Goal: Communication & Community: Answer question/provide support

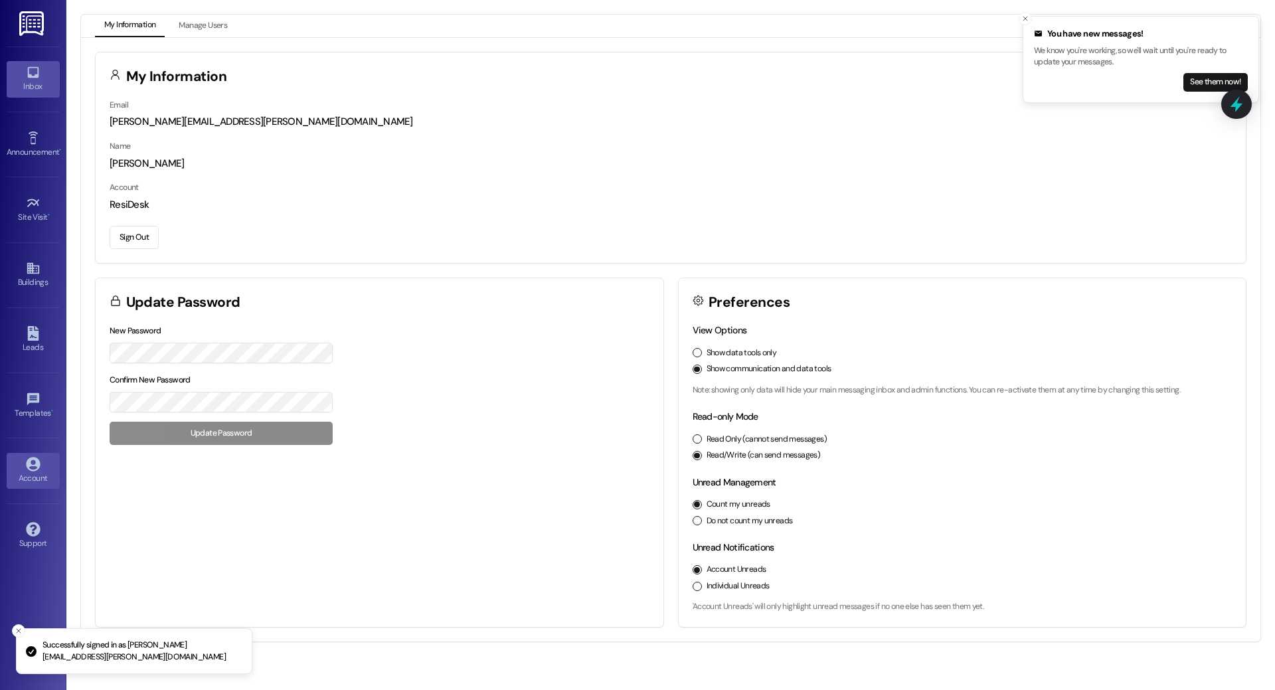
click at [48, 87] on div "Inbox" at bounding box center [33, 86] width 66 height 13
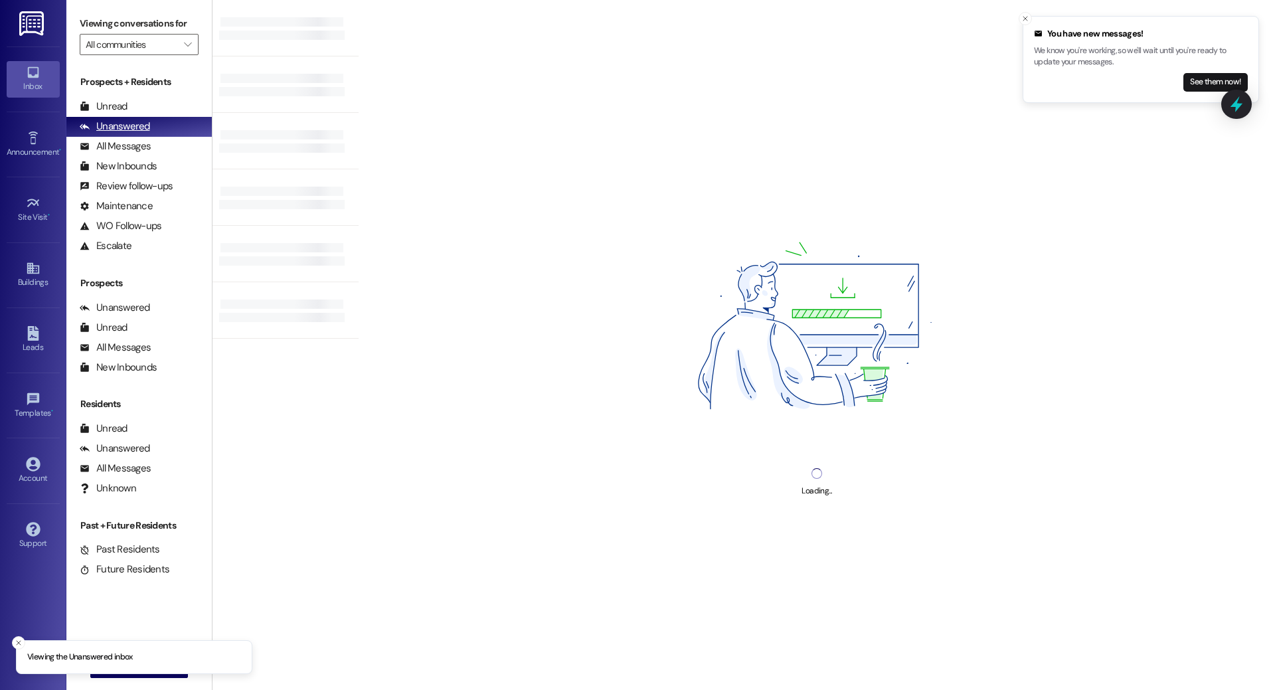
click at [123, 118] on div "Unanswered (0)" at bounding box center [138, 127] width 145 height 20
click at [126, 108] on div "Unread" at bounding box center [104, 107] width 48 height 14
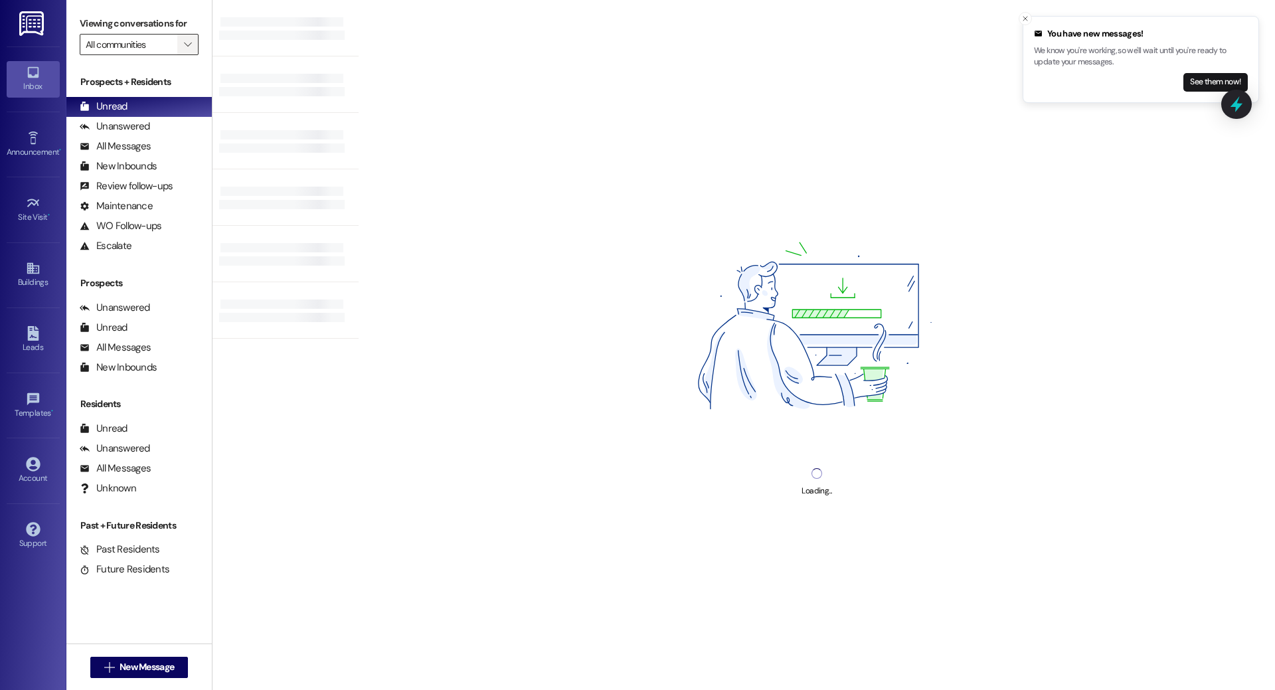
click at [183, 46] on span "" at bounding box center [187, 44] width 13 height 21
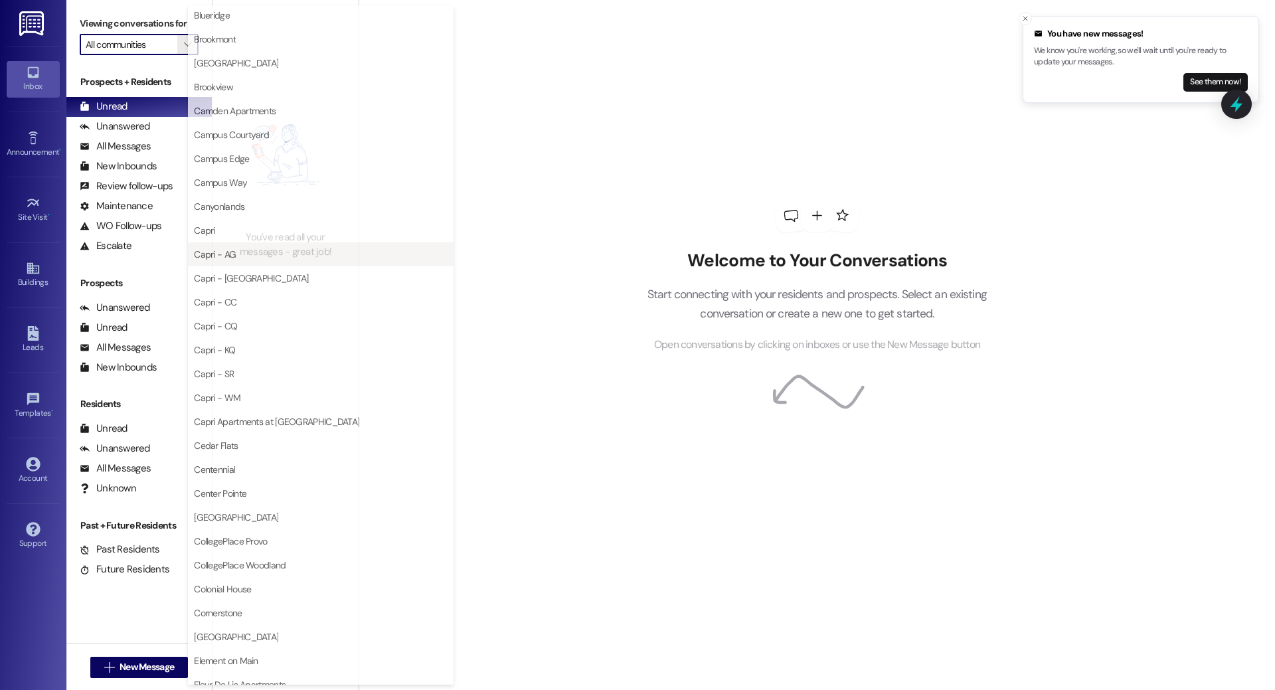
scroll to position [247, 0]
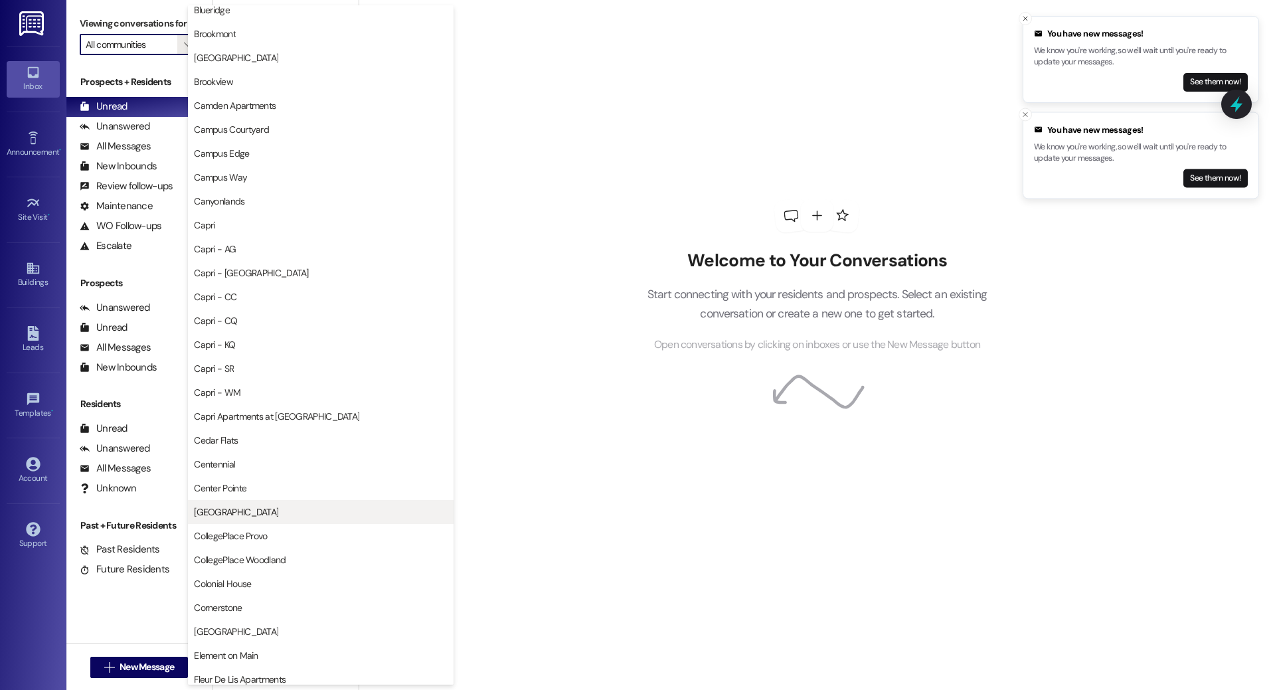
click at [243, 514] on span "[GEOGRAPHIC_DATA]" at bounding box center [321, 511] width 254 height 13
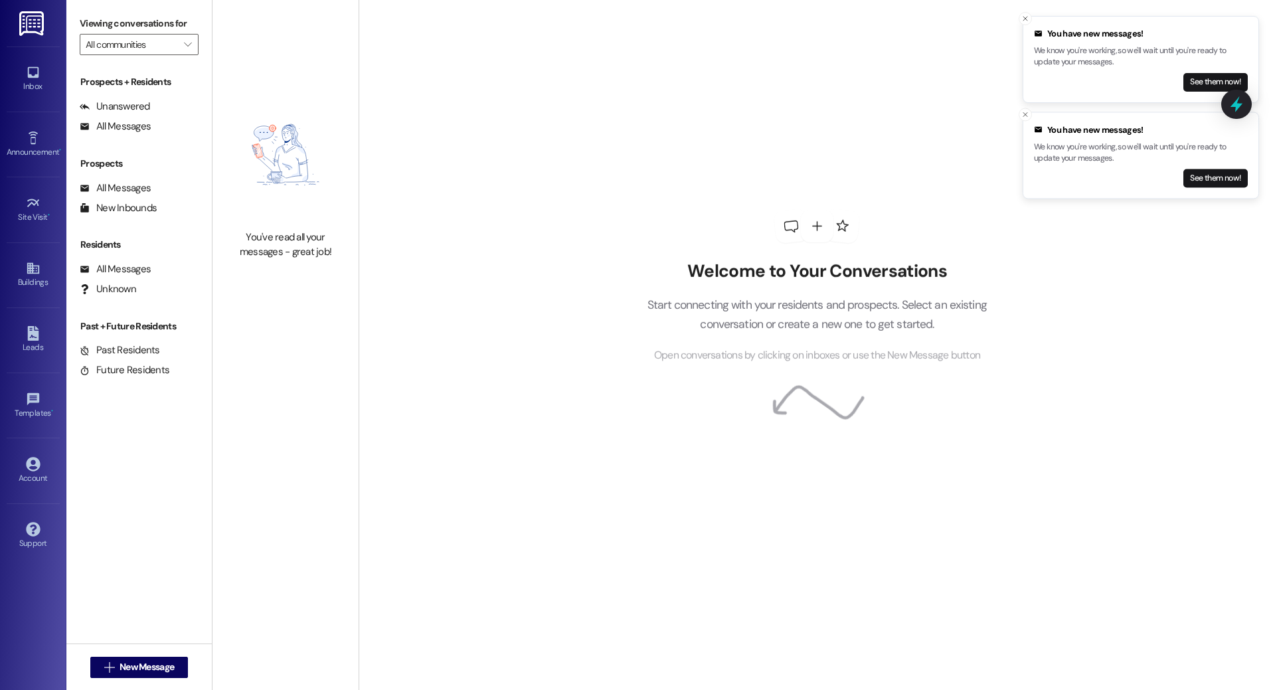
type input "[GEOGRAPHIC_DATA]"
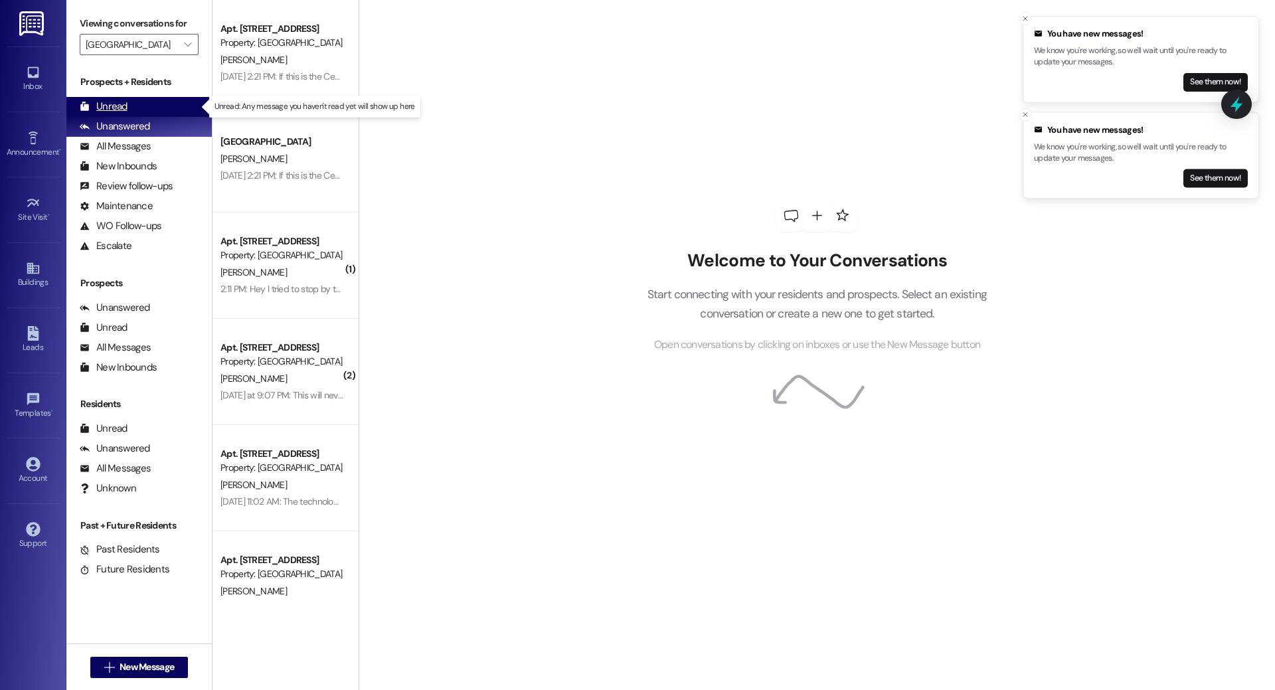
click at [163, 104] on div "Unread (0)" at bounding box center [138, 107] width 145 height 20
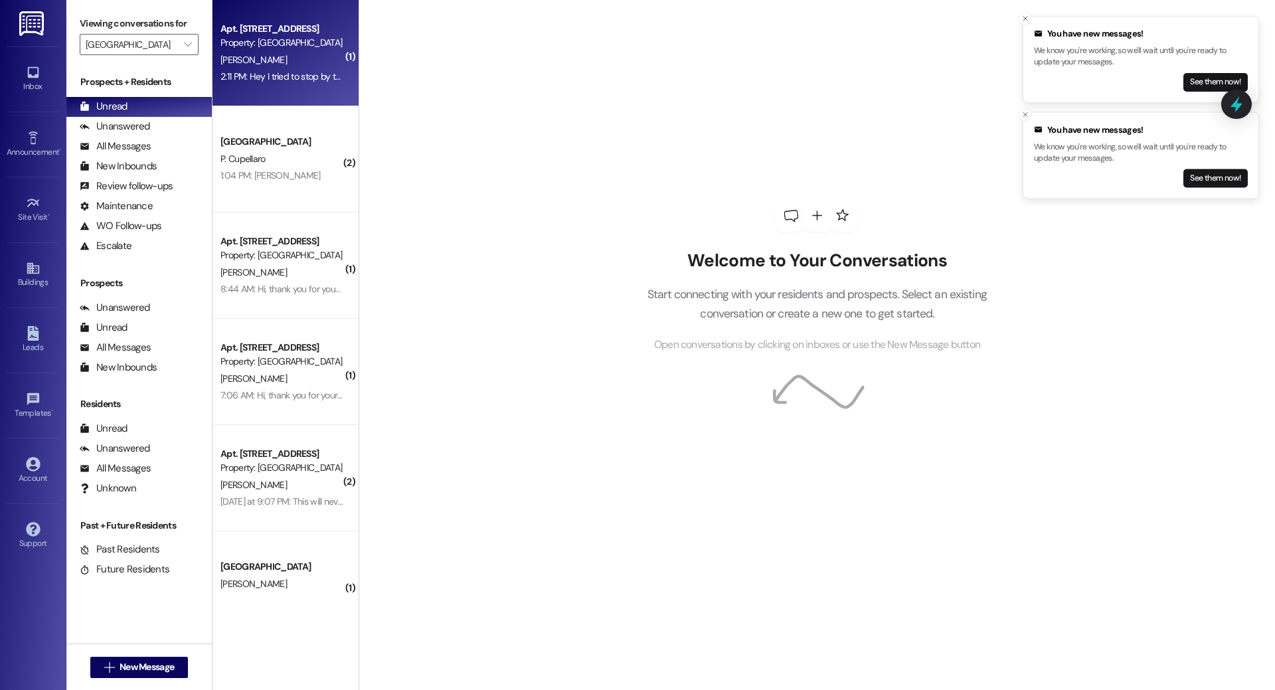
click at [287, 88] on div "Apt. 506, 1 Central Park Property: Central Park R. Castaneda 2:11 PM: Hey I tri…" at bounding box center [285, 53] width 146 height 106
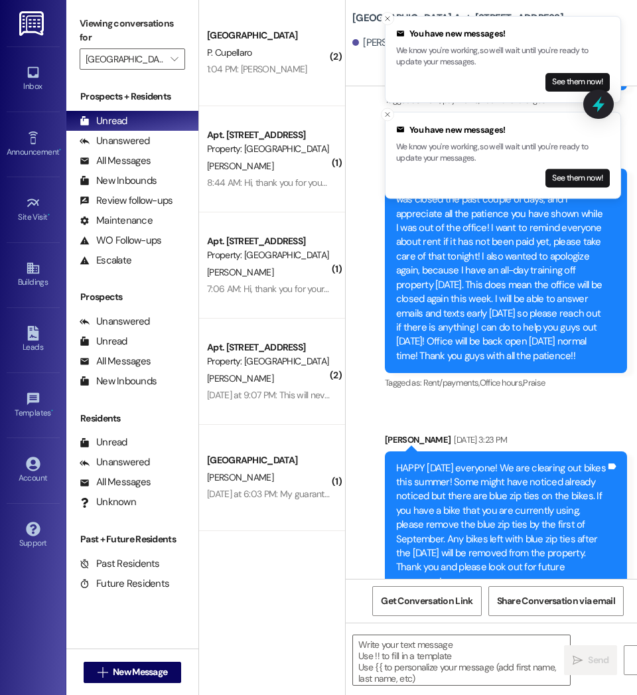
scroll to position [8553, 0]
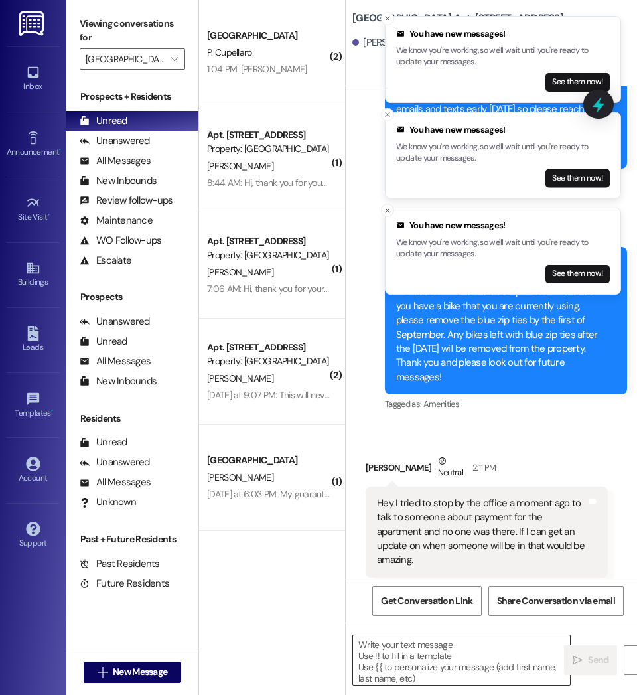
click at [490, 664] on textarea at bounding box center [461, 660] width 217 height 50
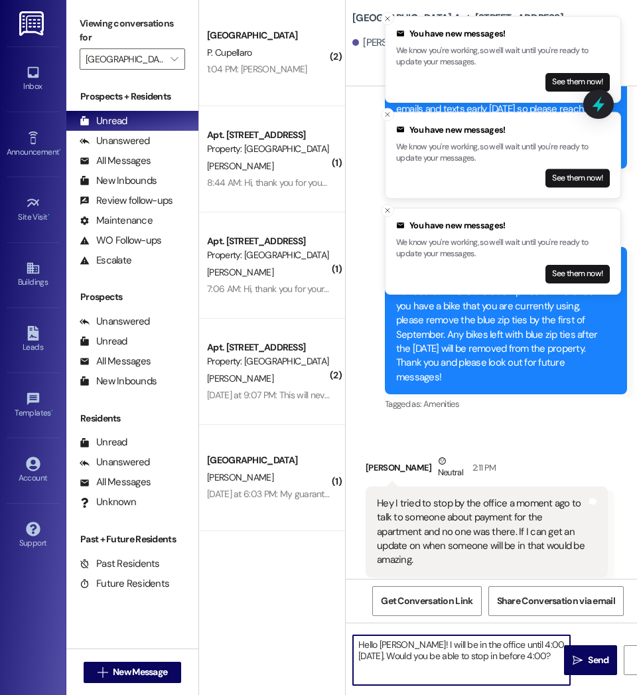
type textarea "Hello [PERSON_NAME]! I will be in the office until 4:00 [DATE]. Would you be ab…"
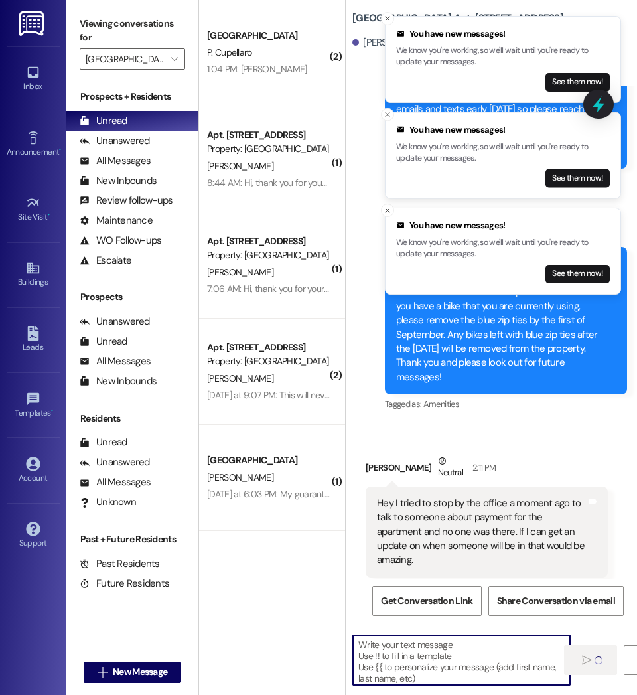
scroll to position [8553, 0]
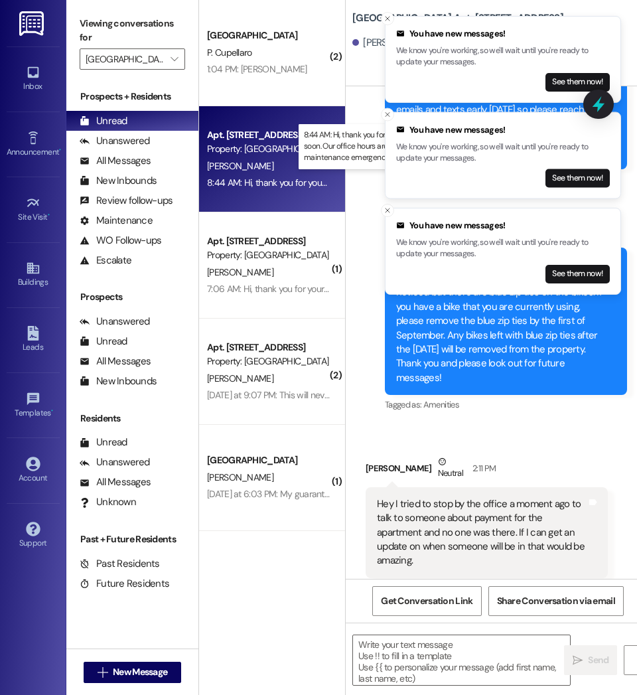
click at [275, 185] on div "8:44 AM: Hi, thank you for your message. Our team will get back to you soon. Ou…" at bounding box center [579, 183] width 745 height 12
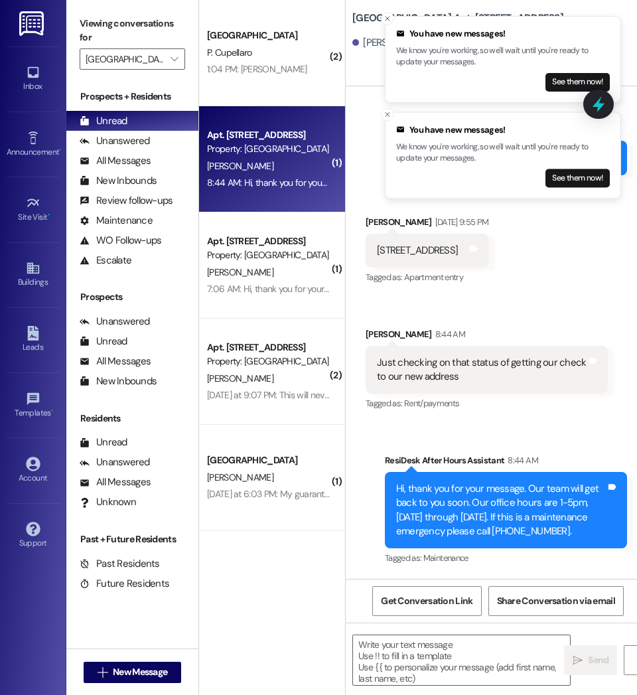
scroll to position [1907, 0]
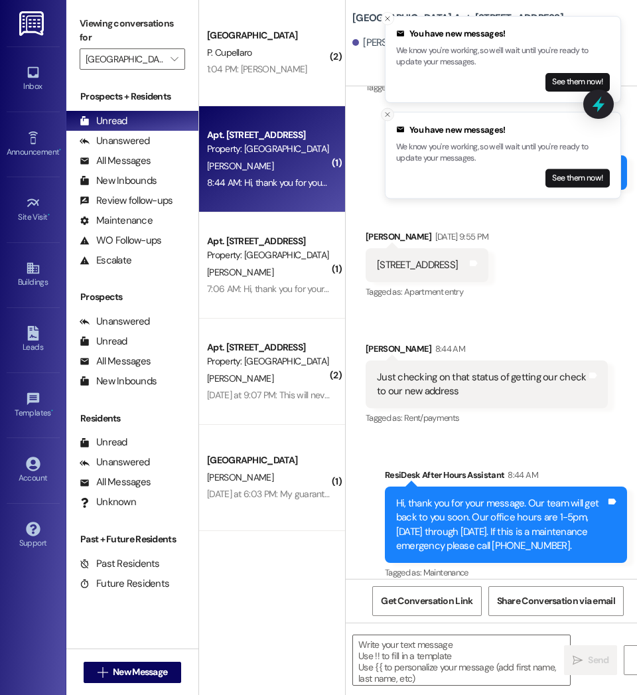
click at [386, 116] on line "Close toast" at bounding box center [388, 115] width 4 height 4
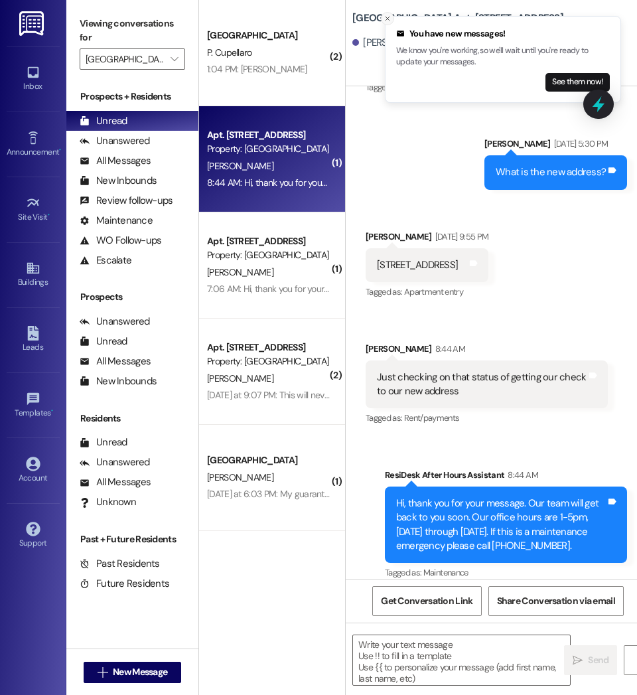
click at [388, 19] on line "Close toast" at bounding box center [388, 19] width 4 height 4
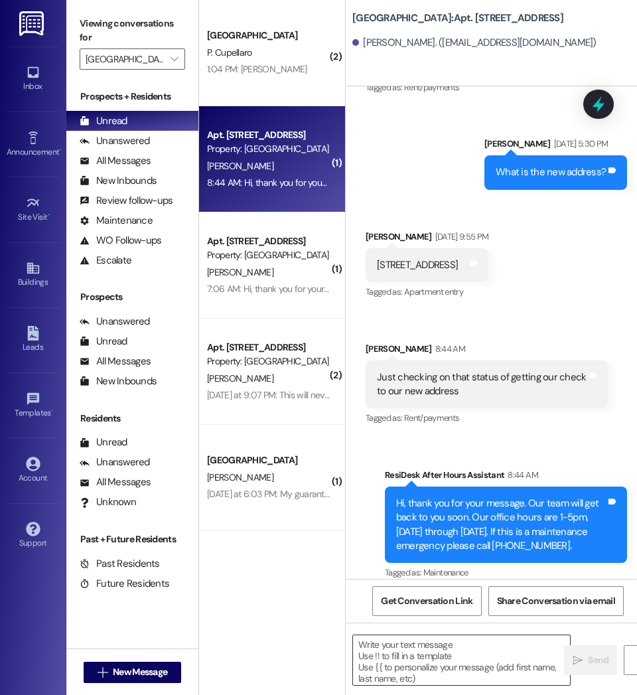
click at [470, 649] on textarea at bounding box center [461, 660] width 217 height 50
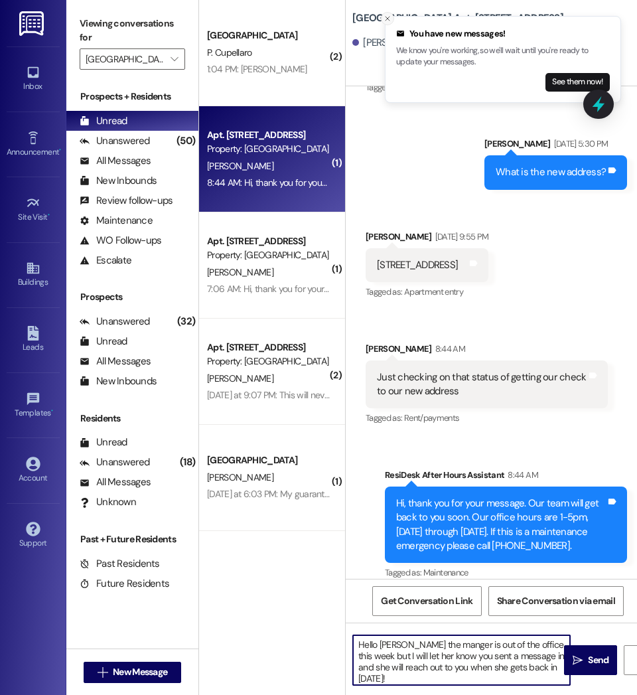
type textarea "Hello Kailene the manger is out of the office this week but I will let her know…"
click at [387, 21] on icon "Close toast" at bounding box center [388, 19] width 8 height 8
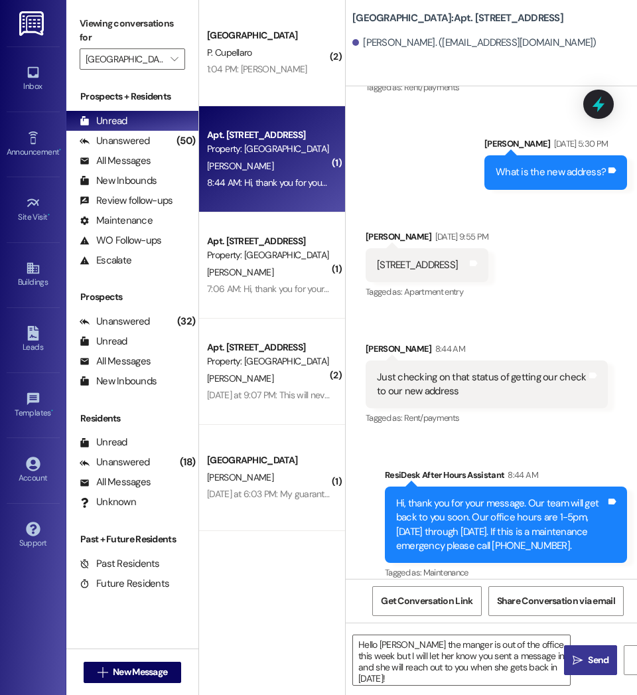
click at [586, 665] on span "Send" at bounding box center [599, 660] width 26 height 14
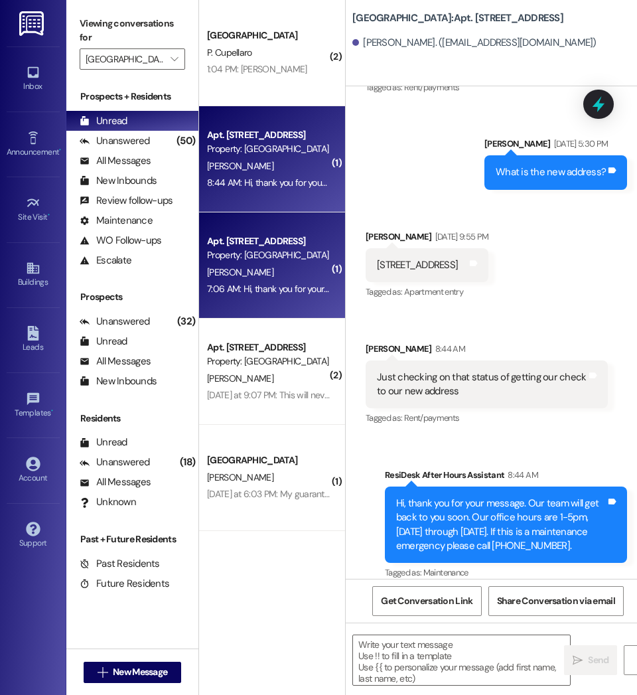
click at [296, 286] on div "7:06 AM: Hi, thank you for your message. Our team will get back to you soon. Ou…" at bounding box center [579, 289] width 744 height 12
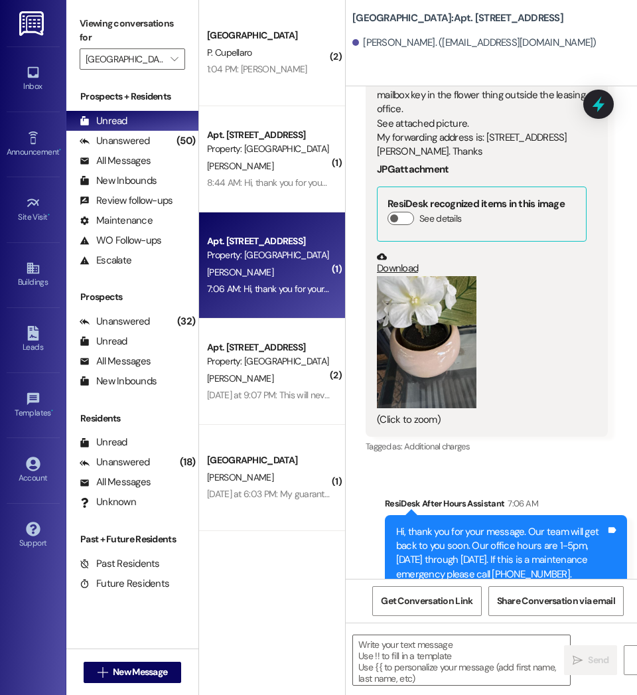
scroll to position [8623, 0]
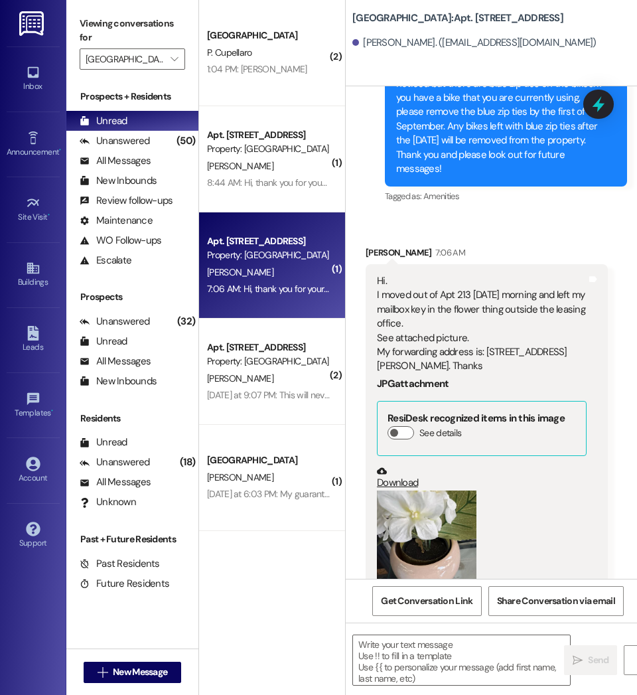
click at [425, 538] on button "Zoom image" at bounding box center [427, 557] width 100 height 133
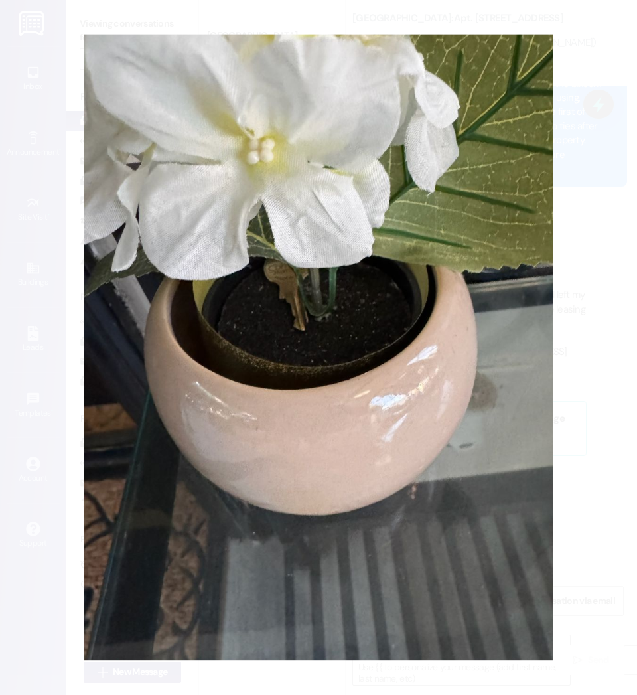
click at [41, 139] on button "Unzoom image" at bounding box center [318, 347] width 637 height 695
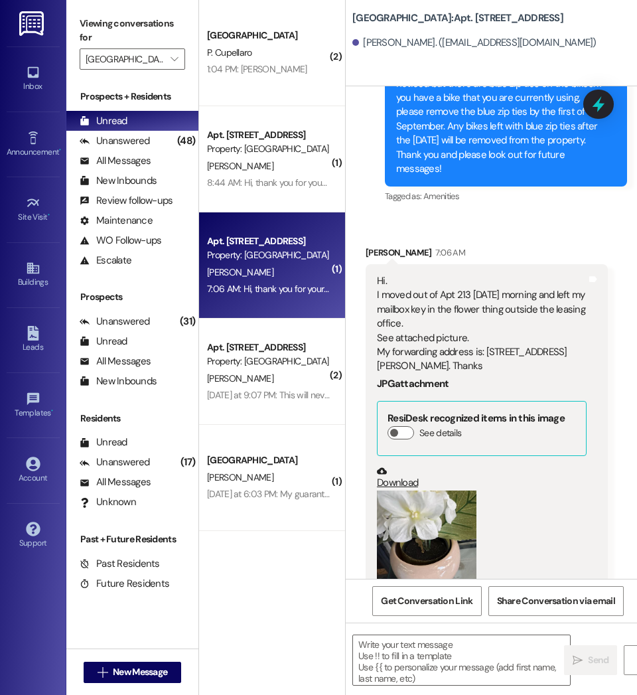
scroll to position [8837, 0]
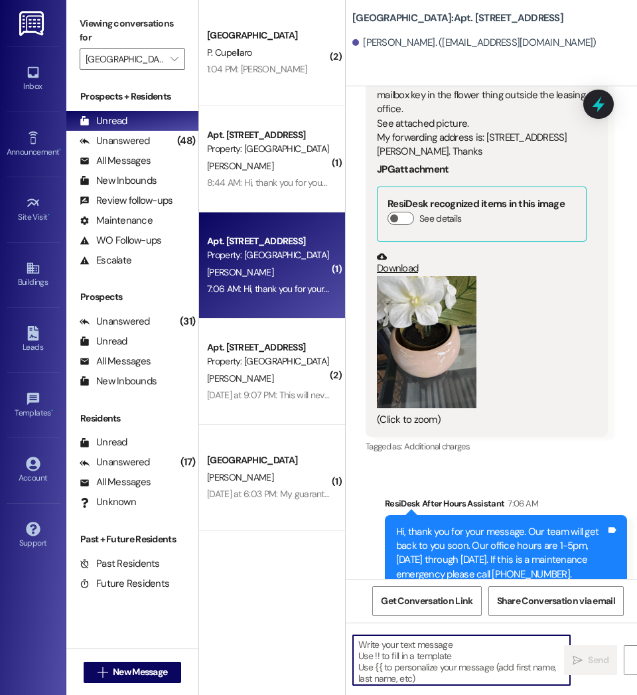
click at [452, 652] on textarea at bounding box center [461, 660] width 217 height 50
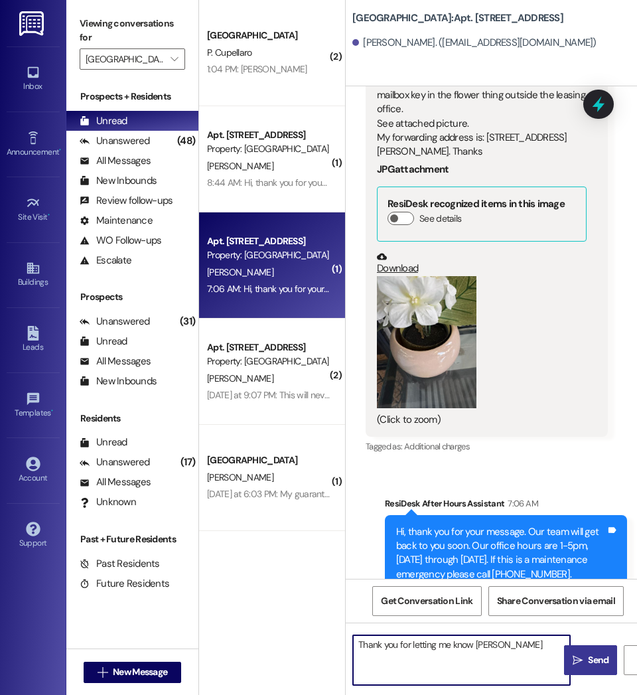
type textarea "Thank you for letting me know Victor"
click at [597, 680] on div "Thank you for letting me know Victor  Send " at bounding box center [491, 673] width 291 height 100
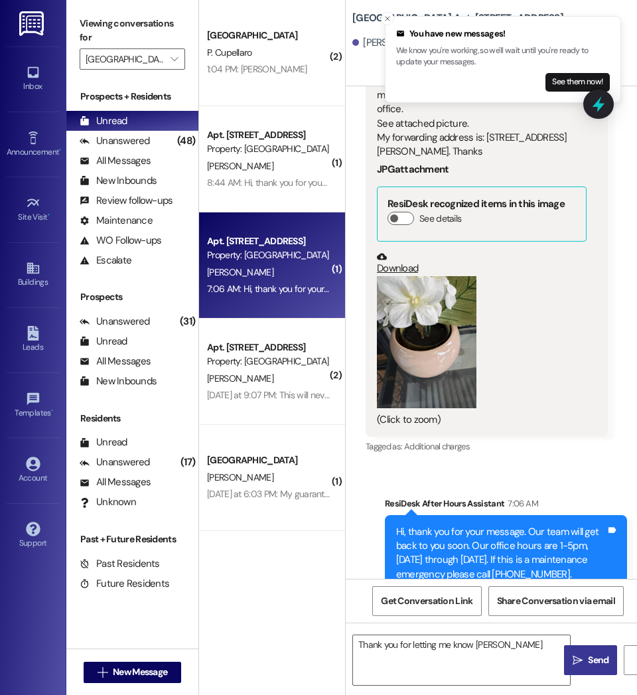
click at [592, 663] on span "Send" at bounding box center [598, 660] width 21 height 14
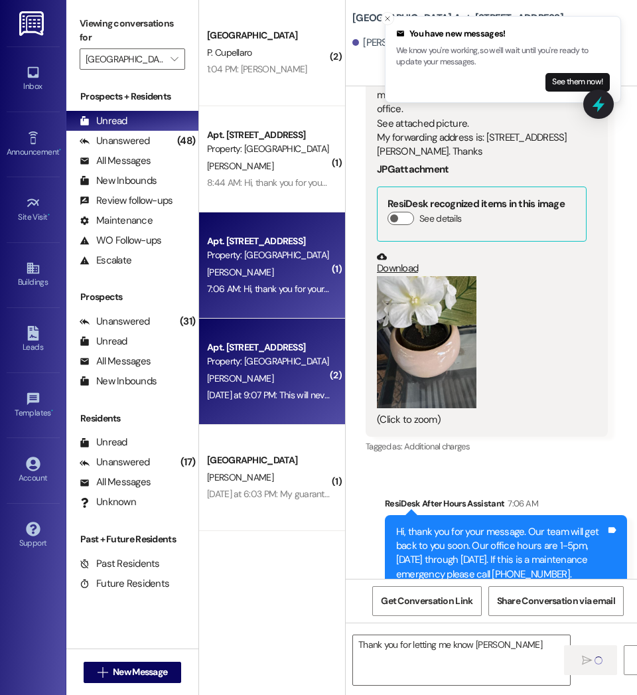
click at [296, 393] on div "Yesterday at 9:07 PM: This will never happen again, I just had a lot going on t…" at bounding box center [406, 395] width 398 height 12
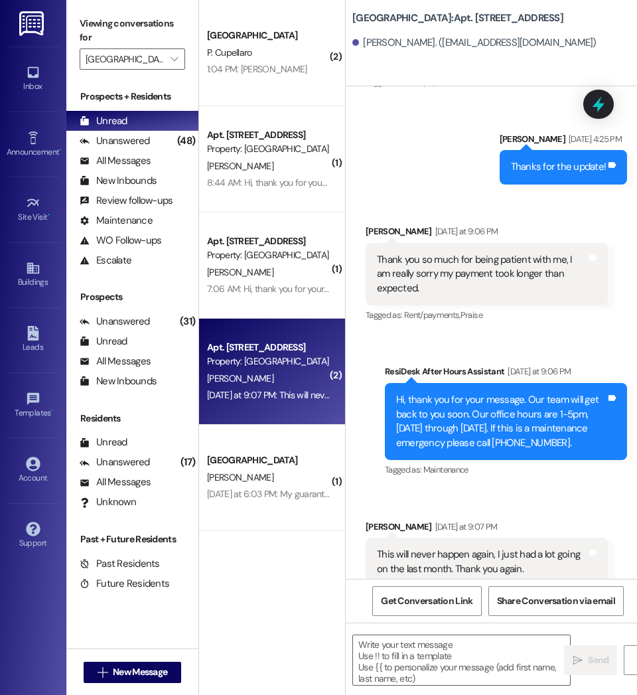
scroll to position [13934, 0]
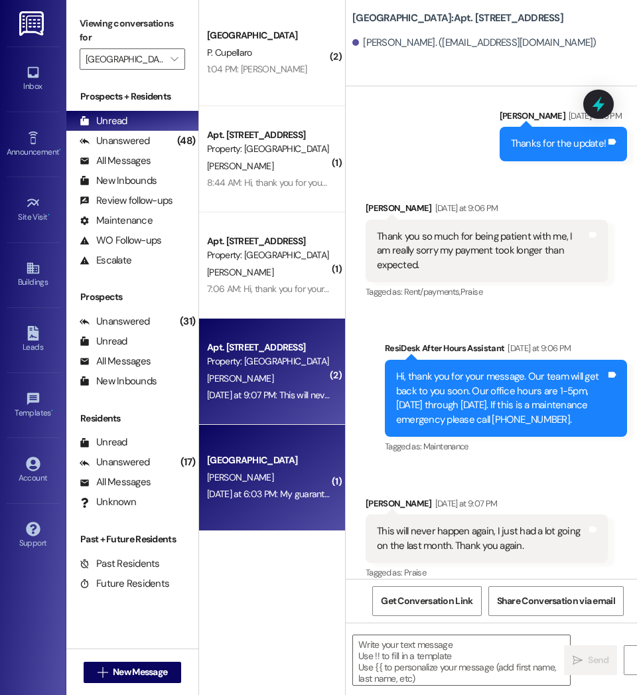
click at [240, 499] on div "Yesterday at 6:03 PM: My guarantor said he'd fill his end out today, and I thin…" at bounding box center [641, 494] width 869 height 12
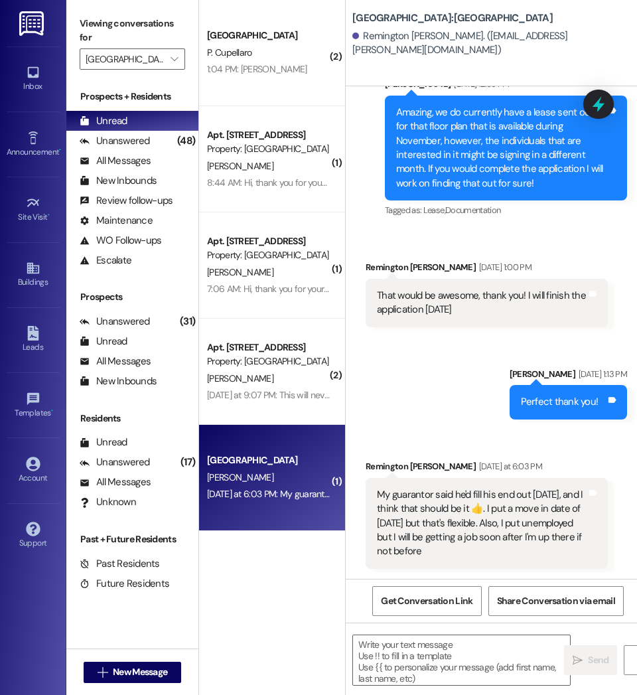
scroll to position [793, 0]
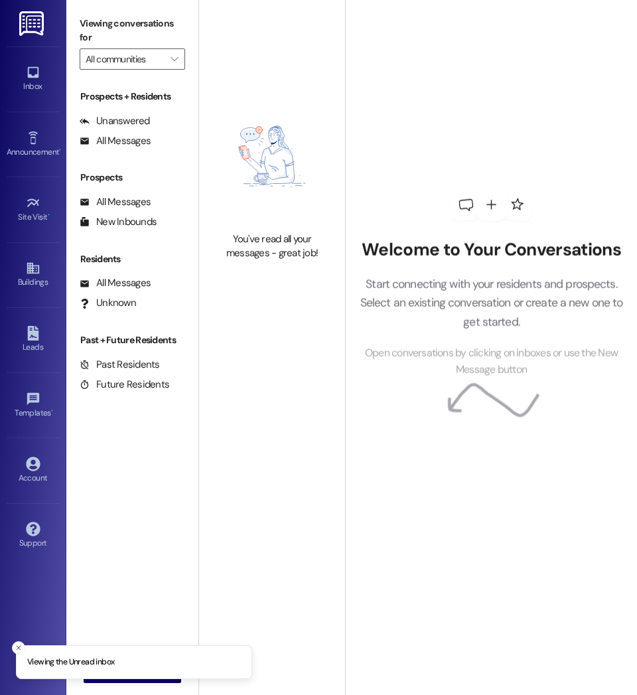
type input "[GEOGRAPHIC_DATA]"
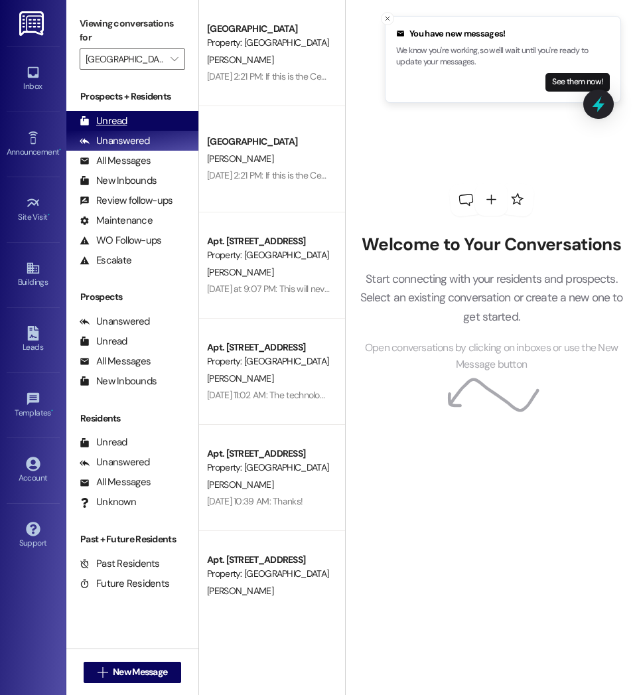
click at [134, 119] on div "Unread (0)" at bounding box center [132, 121] width 132 height 20
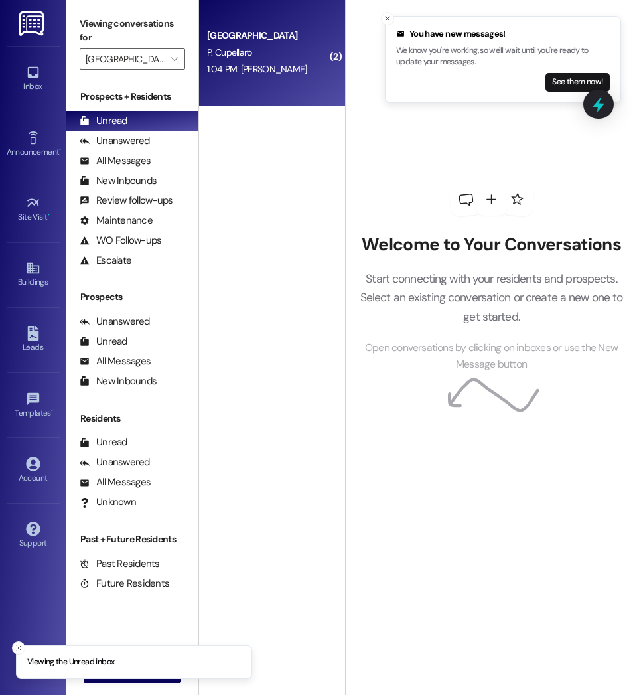
click at [294, 77] on div "1:04 PM: [PERSON_NAME] 1:04 PM: [PERSON_NAME]" at bounding box center [268, 69] width 125 height 17
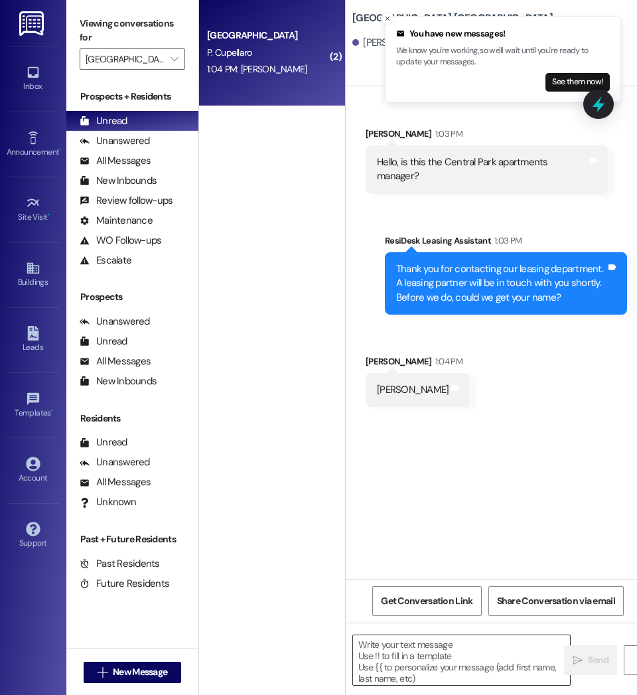
click at [459, 654] on textarea at bounding box center [461, 660] width 217 height 50
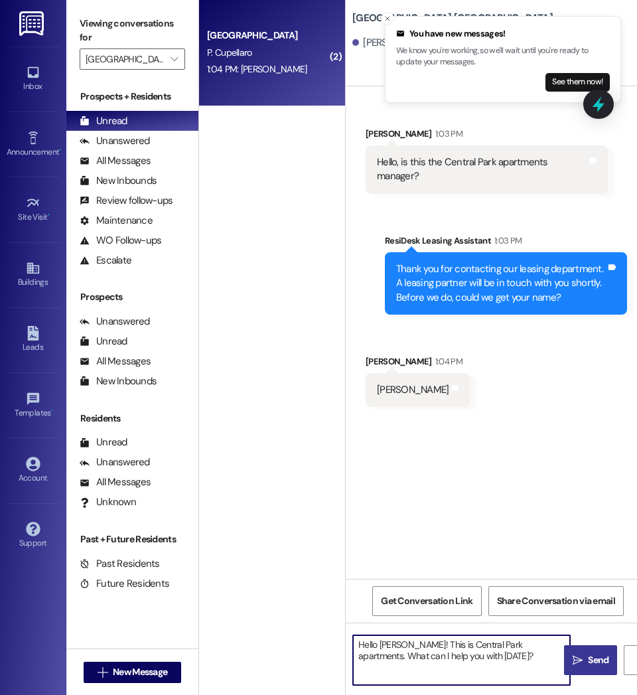
type textarea "Hello [PERSON_NAME]! This is Central Park apartments. What can I help you with …"
click at [588, 658] on span "Send" at bounding box center [598, 660] width 21 height 14
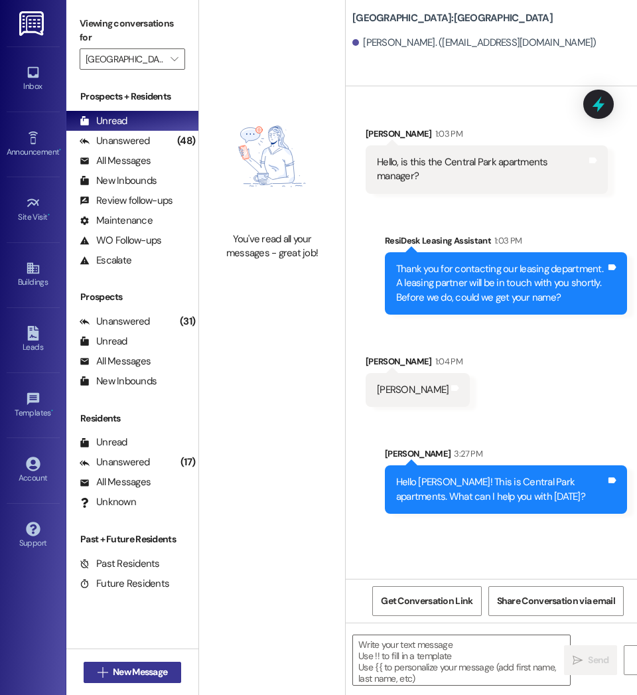
click at [143, 671] on span "New Message" at bounding box center [140, 672] width 54 height 14
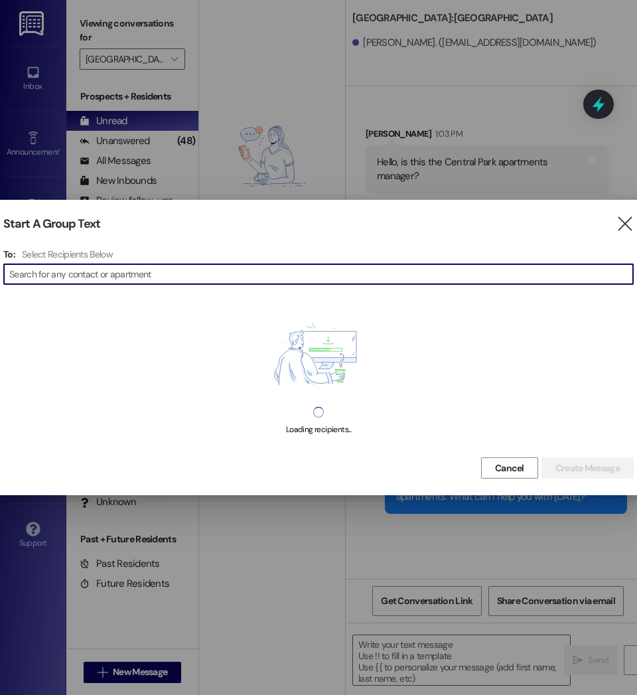
click at [232, 274] on input at bounding box center [321, 274] width 624 height 19
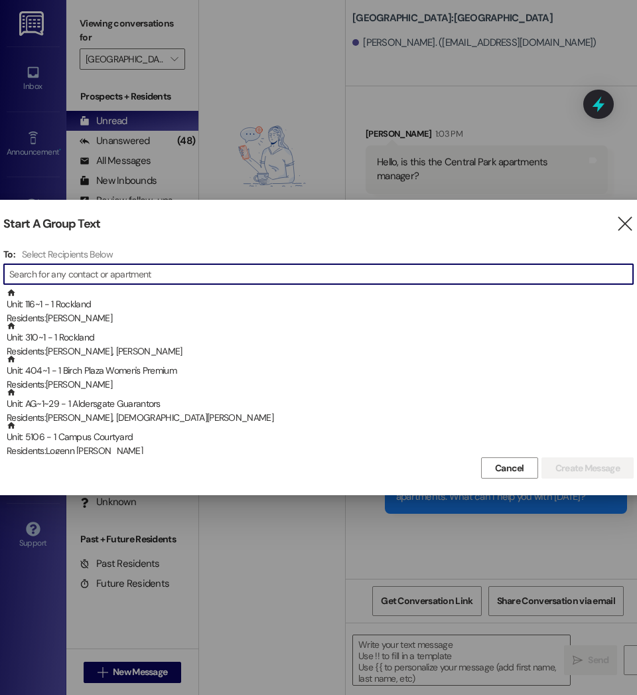
click at [157, 270] on input at bounding box center [321, 274] width 624 height 19
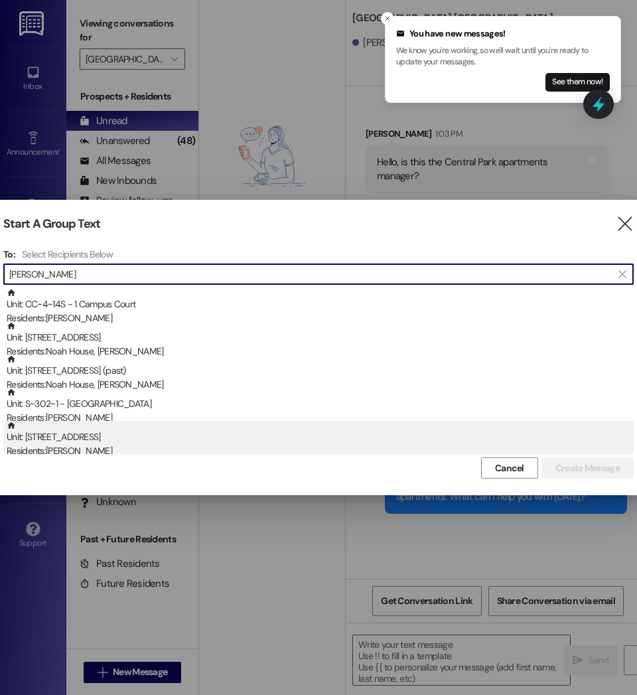
type input "[PERSON_NAME]"
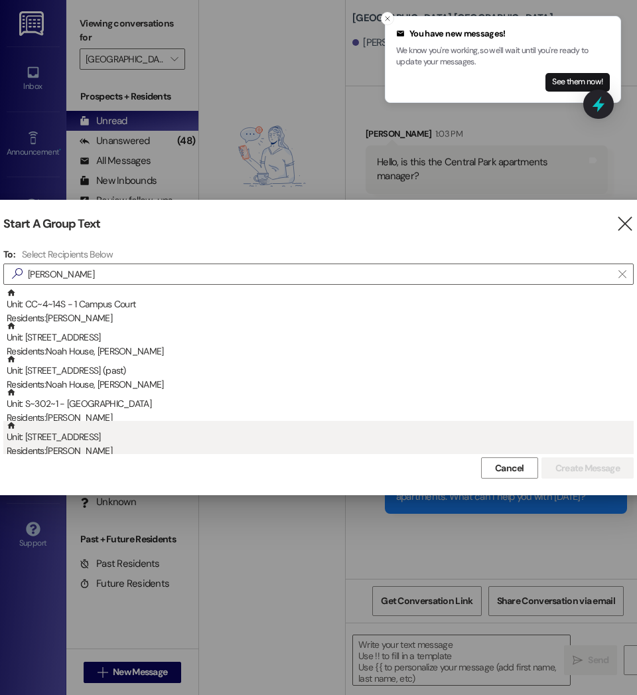
click at [62, 441] on div "Unit: 150 - 1 Central Park Residents: [PERSON_NAME]" at bounding box center [320, 440] width 627 height 38
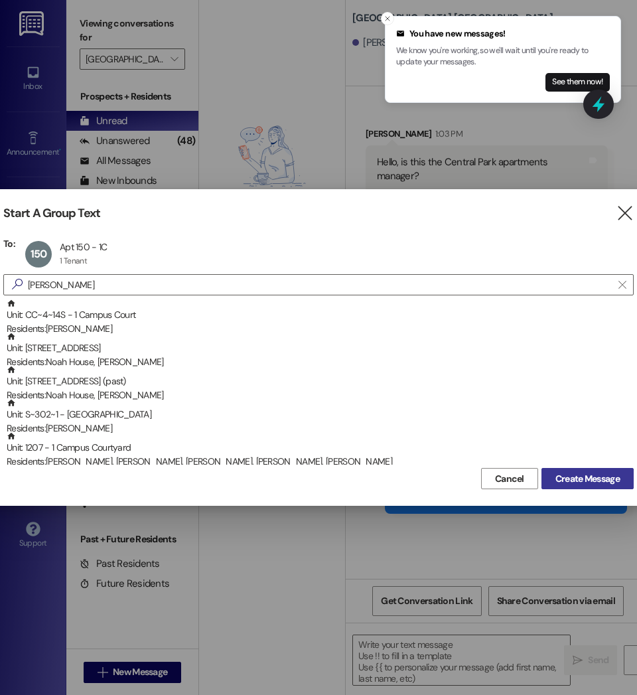
click at [556, 481] on span "Create Message" at bounding box center [588, 479] width 64 height 14
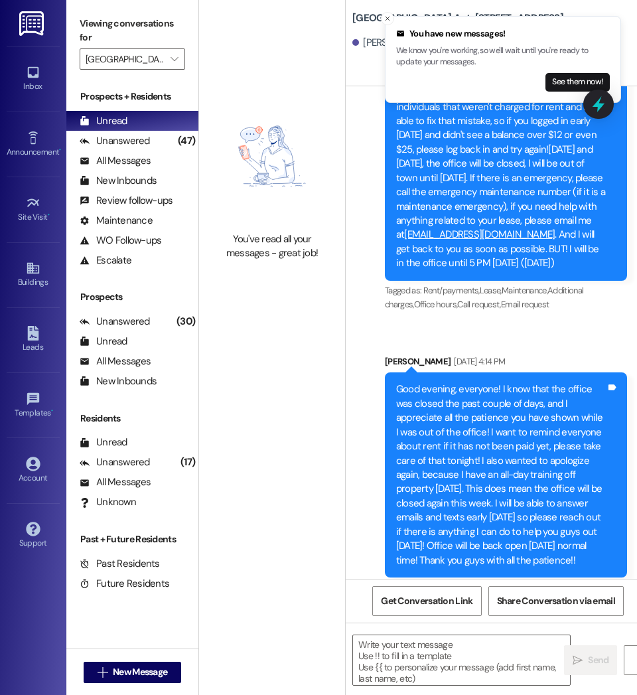
scroll to position [49414, 0]
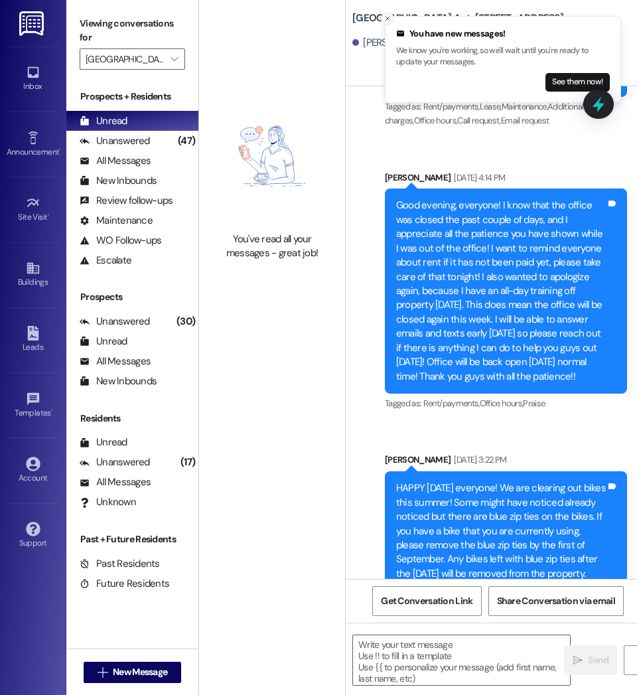
click at [385, 21] on icon "Close toast" at bounding box center [388, 19] width 8 height 8
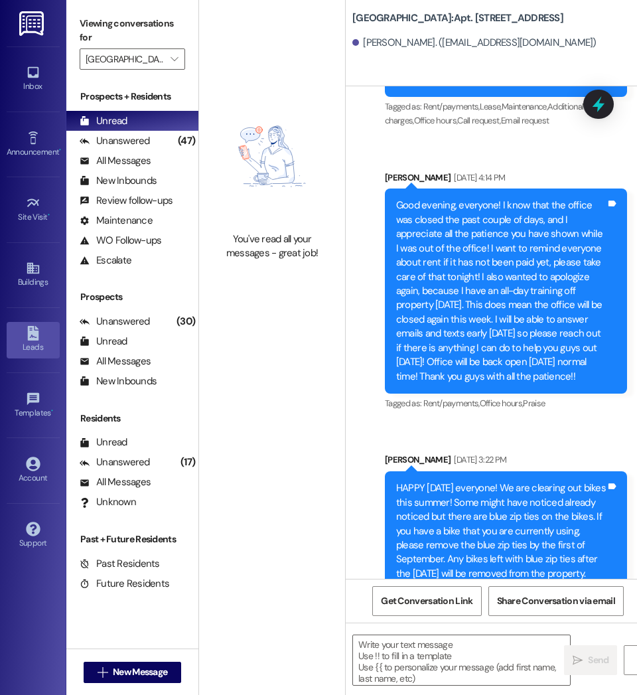
click at [28, 351] on div "Leads" at bounding box center [33, 347] width 66 height 13
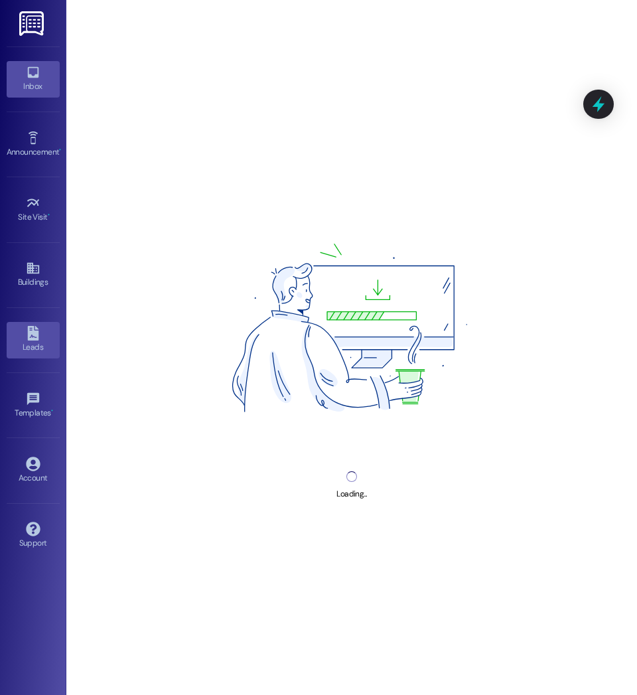
click at [28, 92] on div "Inbox" at bounding box center [33, 86] width 66 height 13
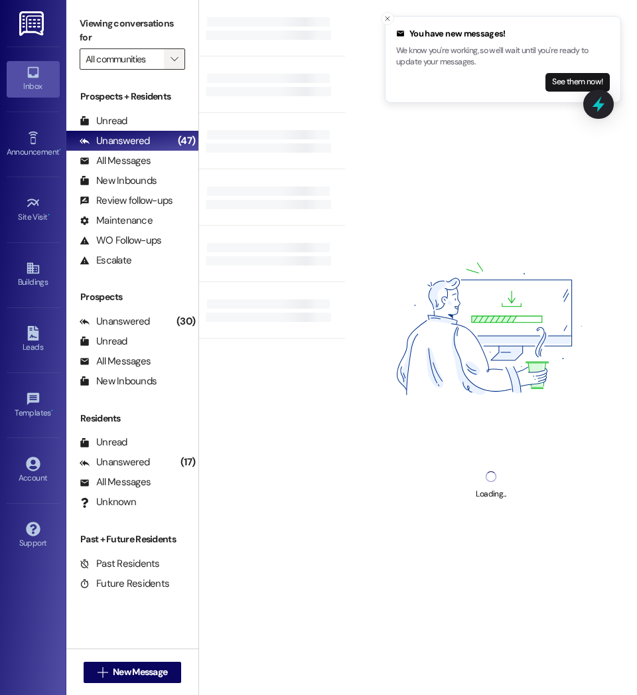
click at [172, 58] on icon "" at bounding box center [174, 59] width 7 height 11
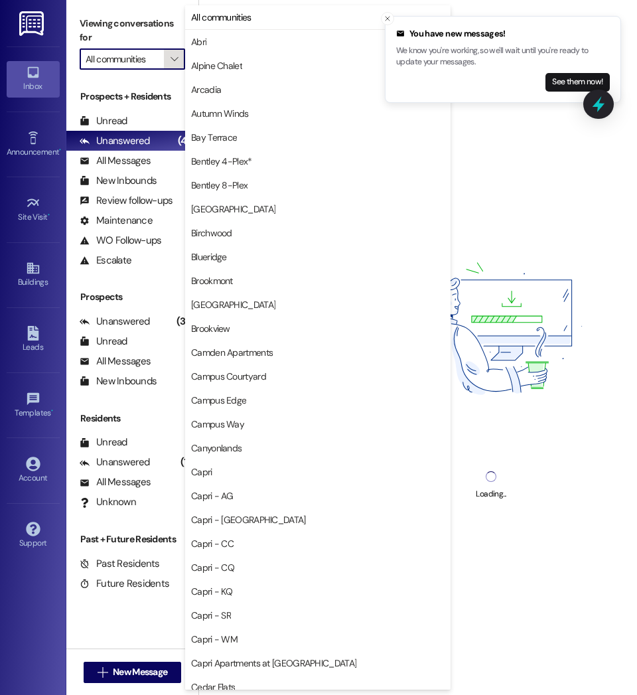
click at [177, 59] on icon "" at bounding box center [174, 59] width 7 height 11
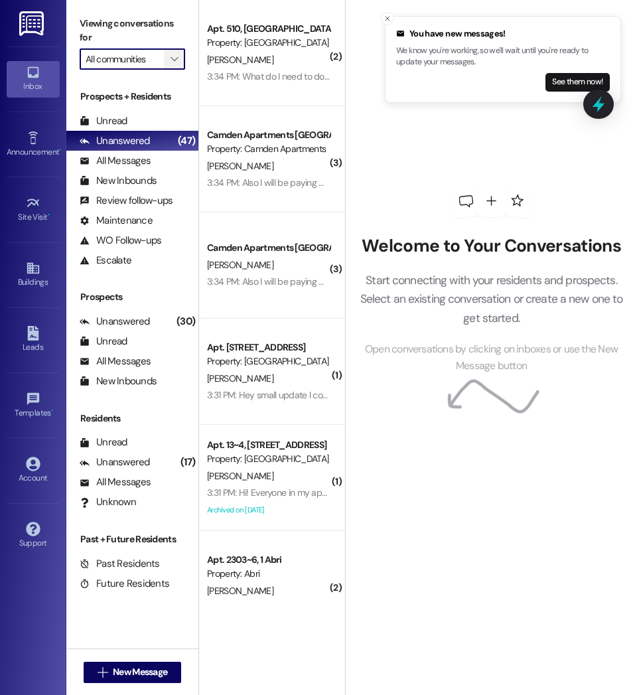
click at [177, 59] on icon "" at bounding box center [174, 59] width 7 height 11
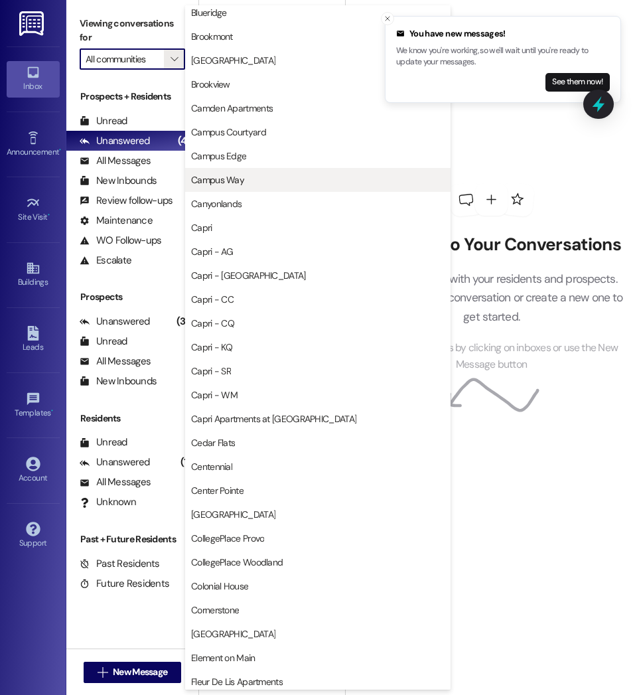
scroll to position [246, 0]
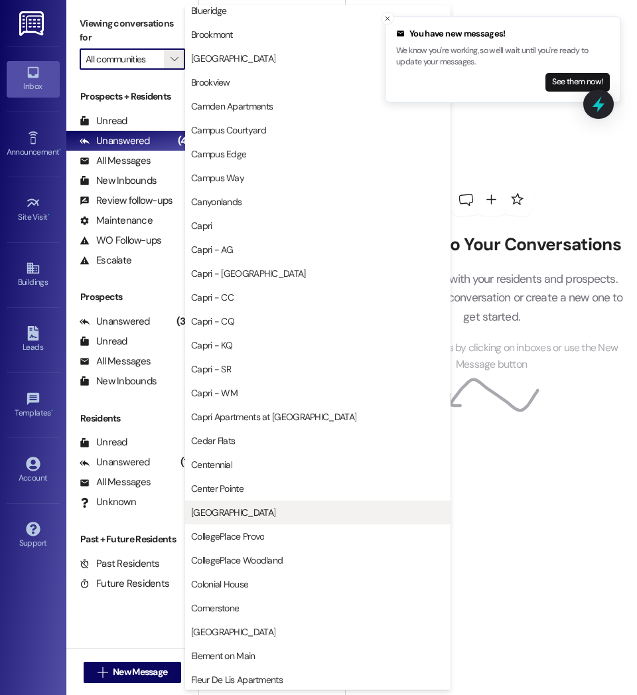
click at [232, 518] on span "[GEOGRAPHIC_DATA]" at bounding box center [233, 512] width 84 height 13
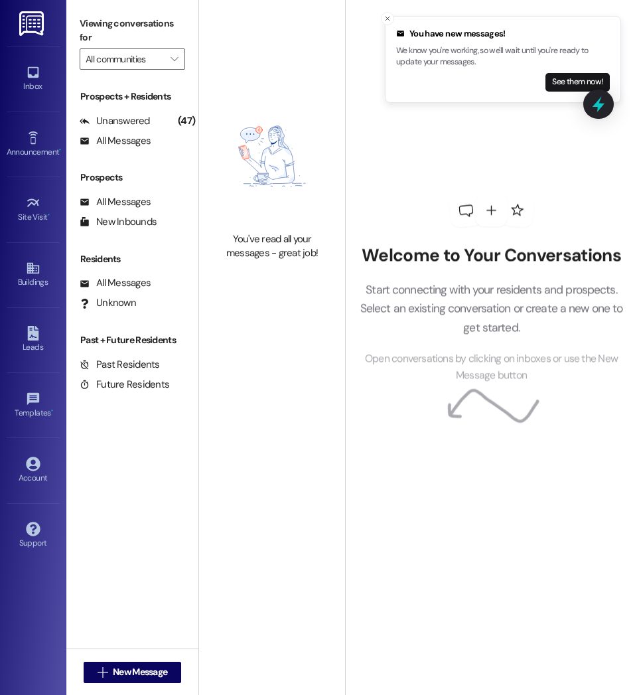
type input "[GEOGRAPHIC_DATA]"
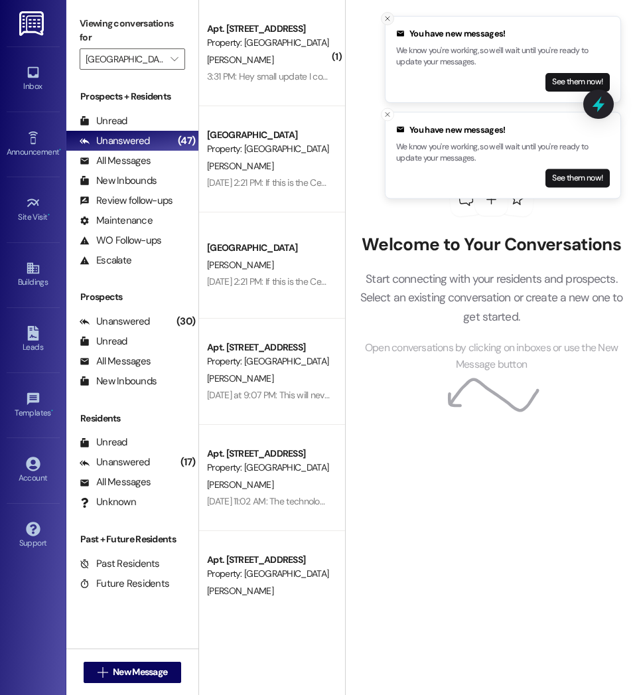
click at [388, 19] on icon "Close toast" at bounding box center [388, 19] width 8 height 8
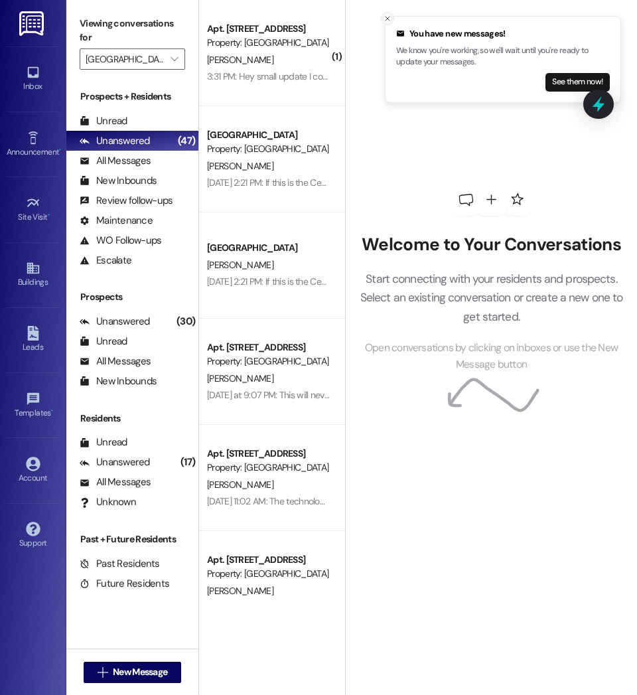
click at [388, 22] on icon "Close toast" at bounding box center [388, 19] width 8 height 8
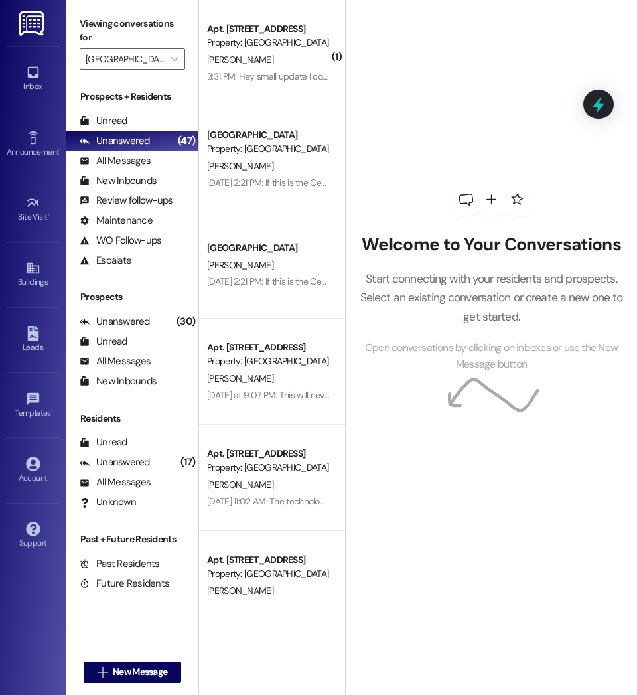
click at [258, 73] on div "3:31 PM: Hey small update I could do $500 on the 25 and than save $140 a day ti…" at bounding box center [608, 76] width 802 height 12
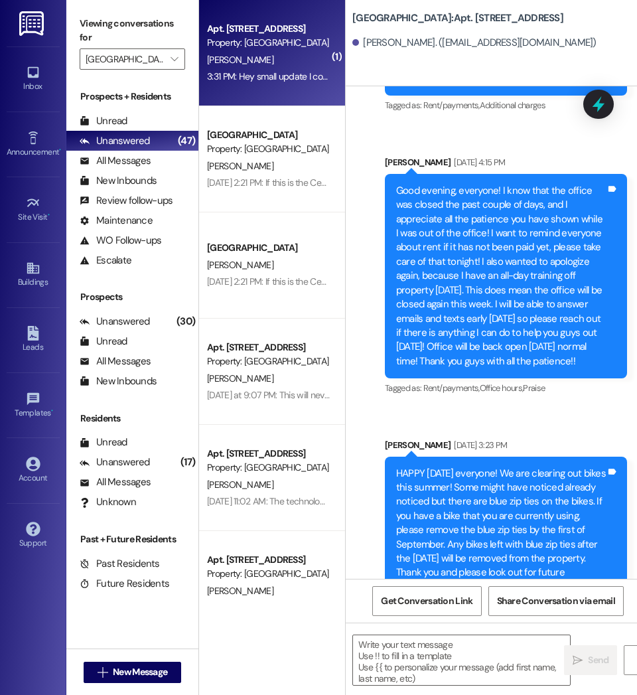
scroll to position [8829, 0]
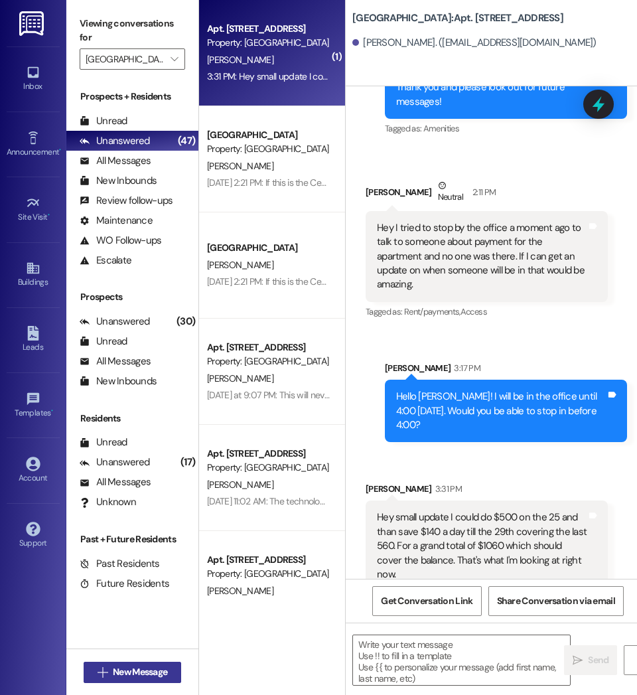
click at [139, 676] on span "New Message" at bounding box center [140, 672] width 54 height 14
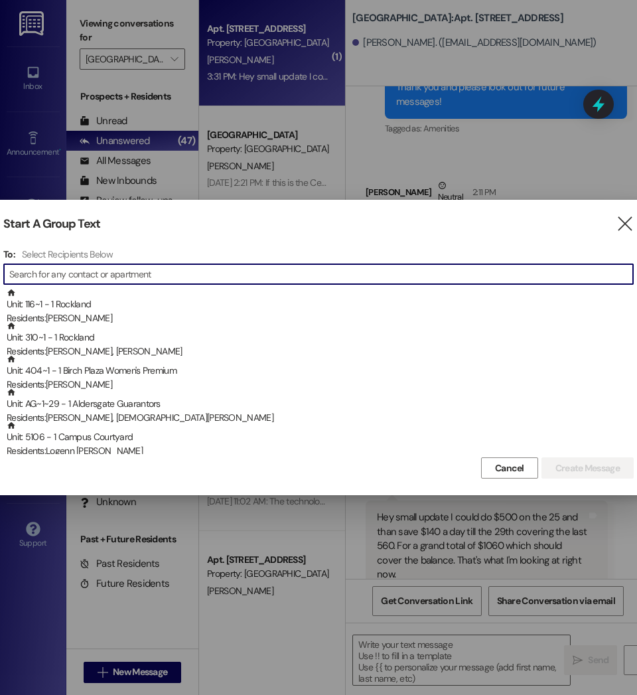
click at [183, 277] on input at bounding box center [321, 274] width 624 height 19
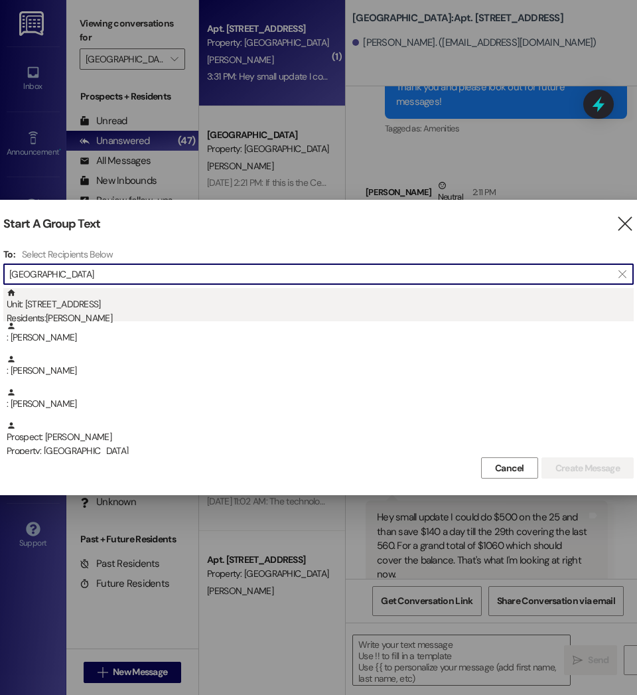
type input "[GEOGRAPHIC_DATA]"
click at [91, 307] on div "Unit: 206 - 1 Central Park Residents: [PERSON_NAME]" at bounding box center [320, 307] width 627 height 38
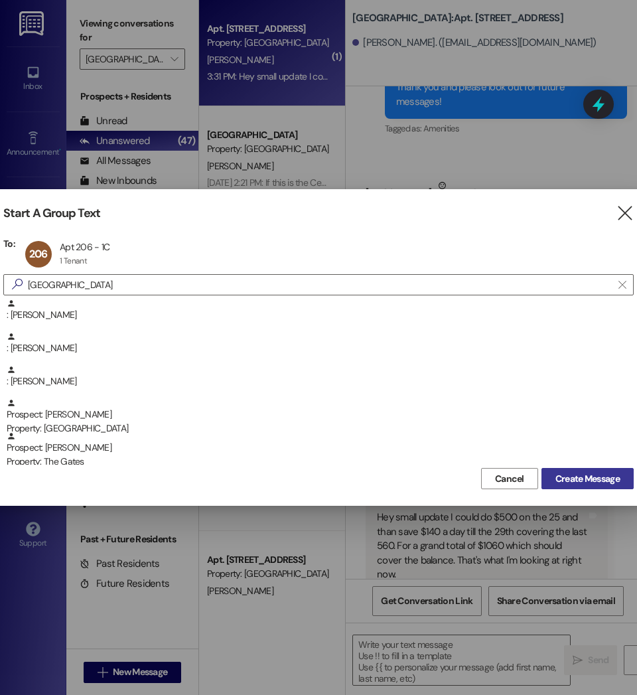
click at [578, 483] on span "Create Message" at bounding box center [588, 479] width 64 height 14
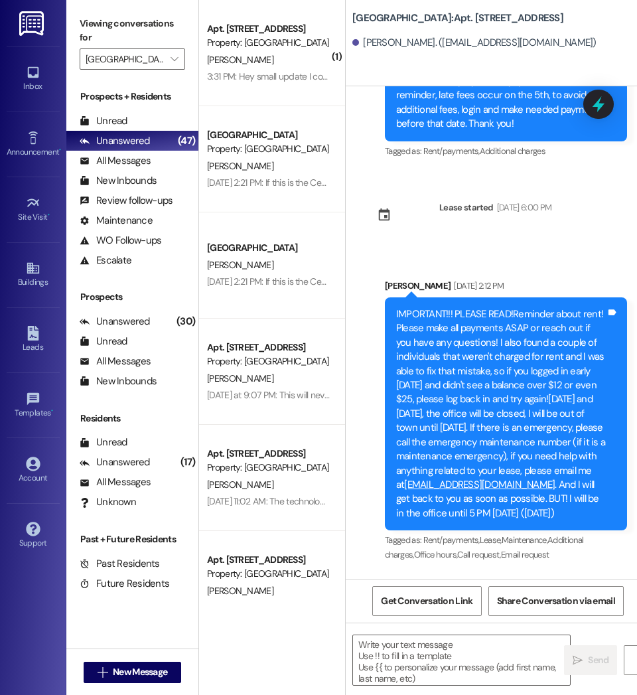
scroll to position [35965, 0]
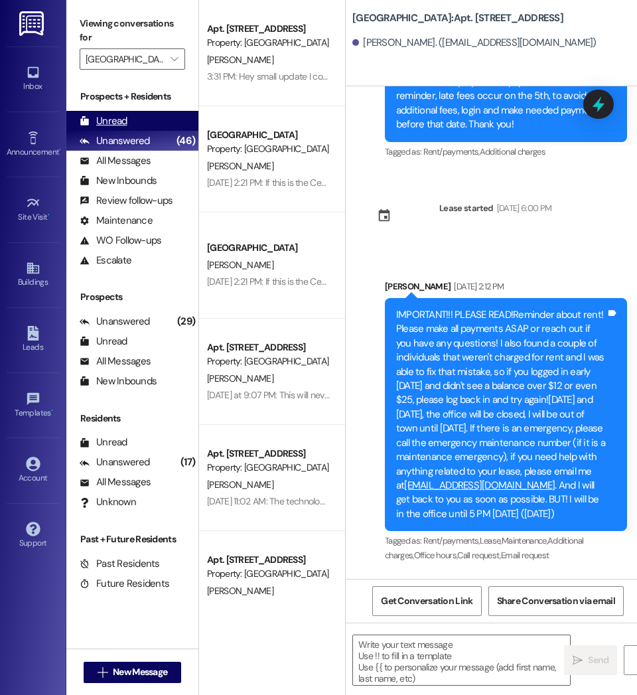
click at [116, 114] on div "Unread" at bounding box center [104, 121] width 48 height 14
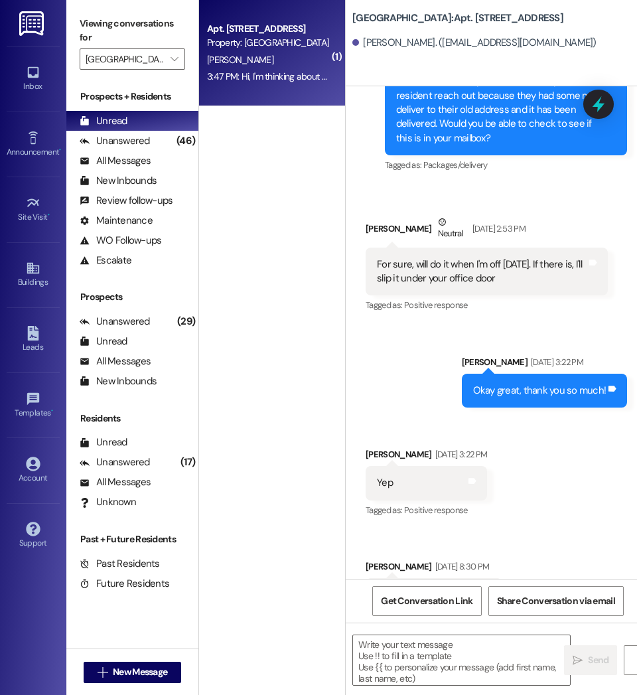
scroll to position [33445, 0]
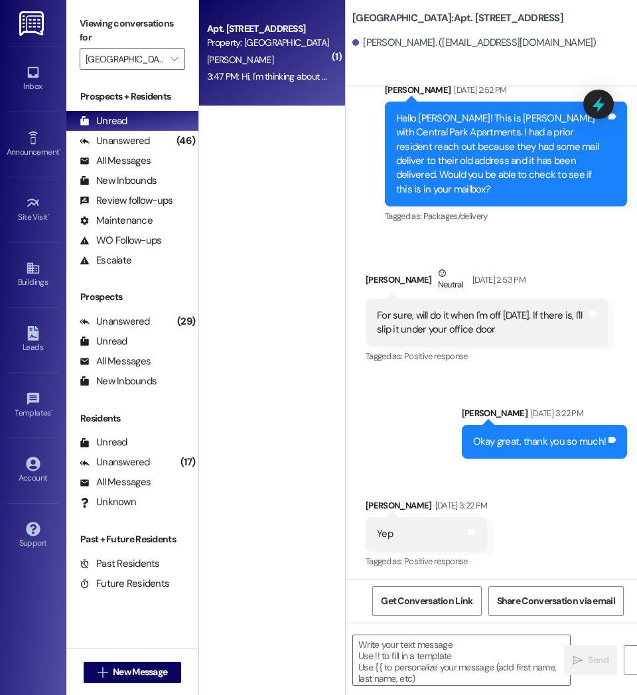
click at [278, 77] on div "3:47 PM: Hi, I'm thinking about getting a cat. I was wondering what that proces…" at bounding box center [410, 76] width 406 height 12
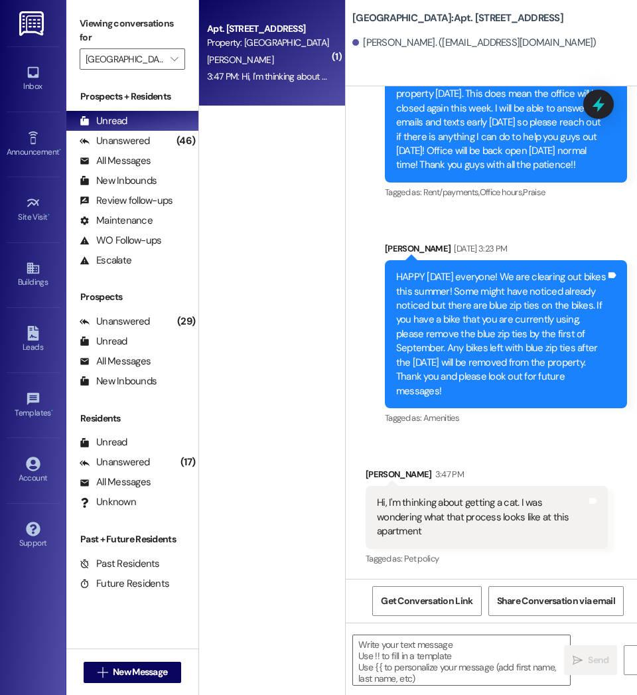
scroll to position [98526, 0]
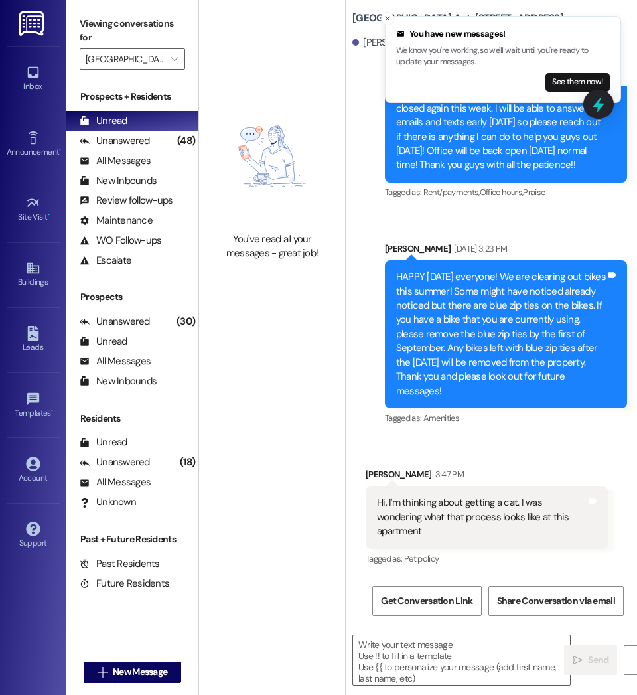
click at [125, 129] on div "Unread (0)" at bounding box center [132, 121] width 132 height 20
click at [126, 134] on div "Unanswered" at bounding box center [115, 141] width 70 height 14
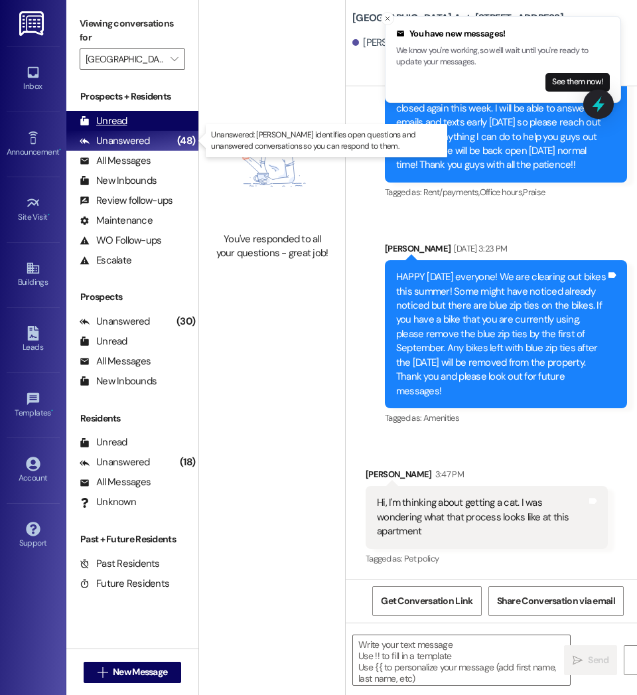
click at [130, 123] on div "Unread (0)" at bounding box center [132, 121] width 132 height 20
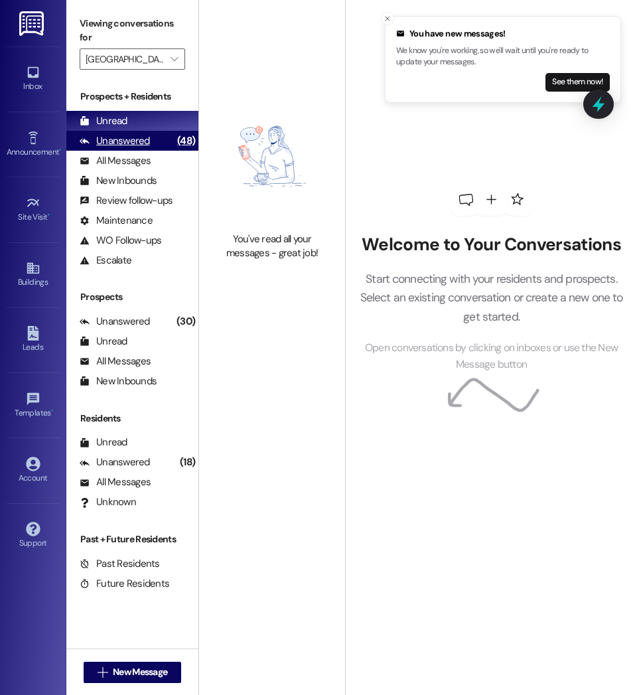
click at [131, 143] on div "Unanswered" at bounding box center [115, 141] width 70 height 14
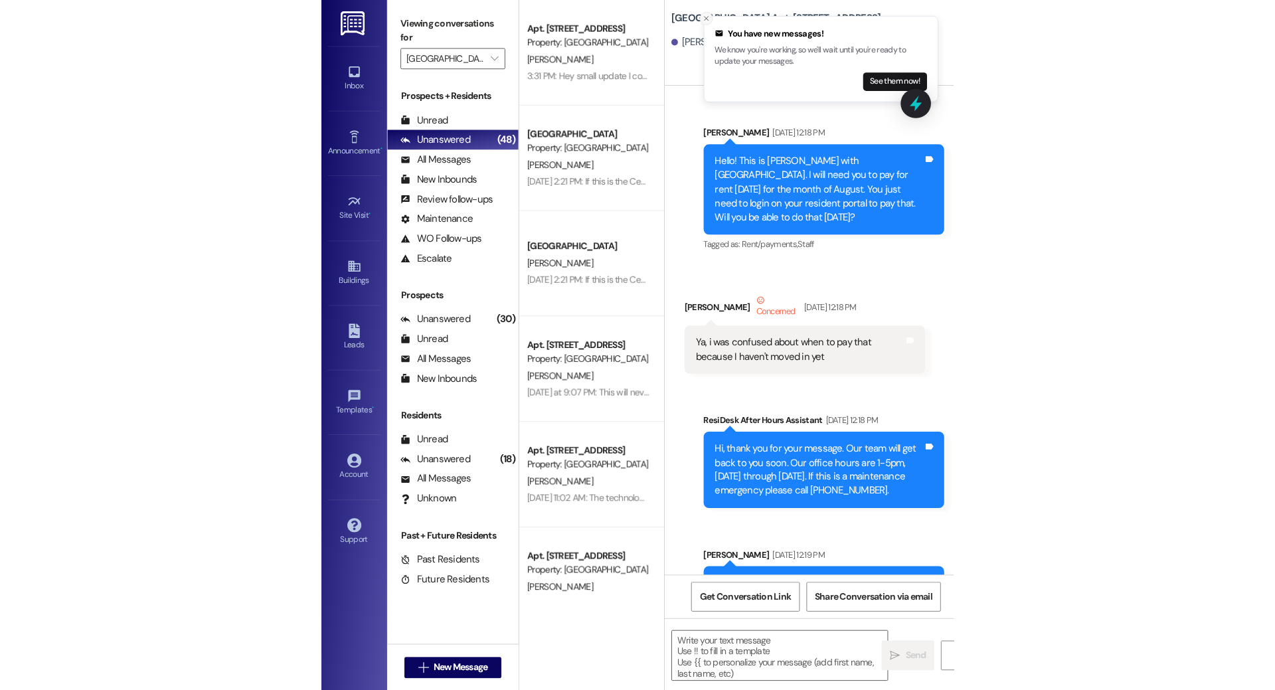
scroll to position [98525, 0]
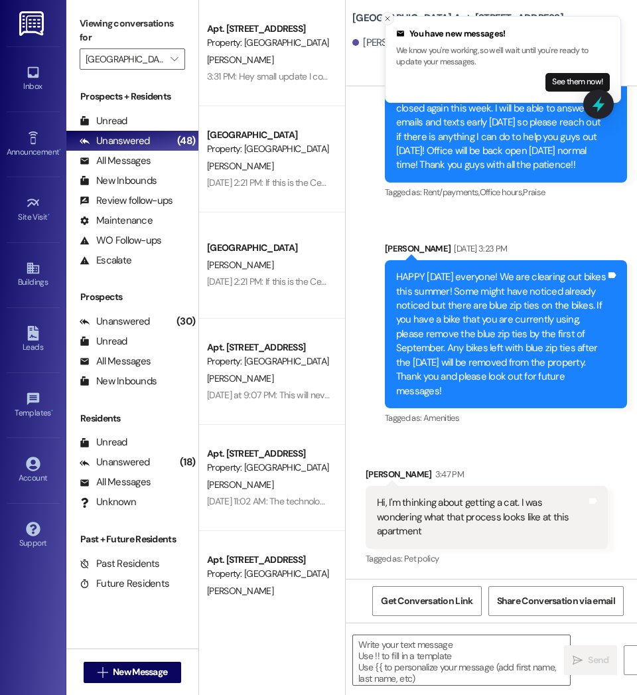
click at [388, 17] on icon "Close toast" at bounding box center [388, 19] width 8 height 8
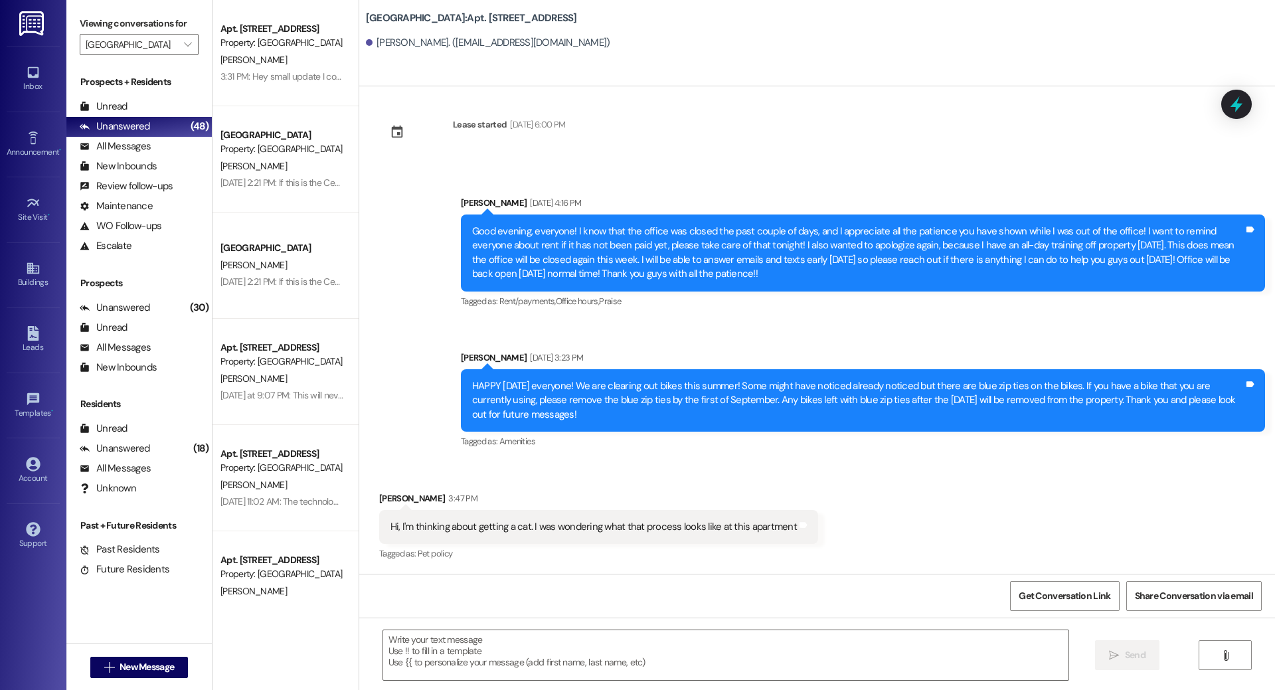
scroll to position [66788, 0]
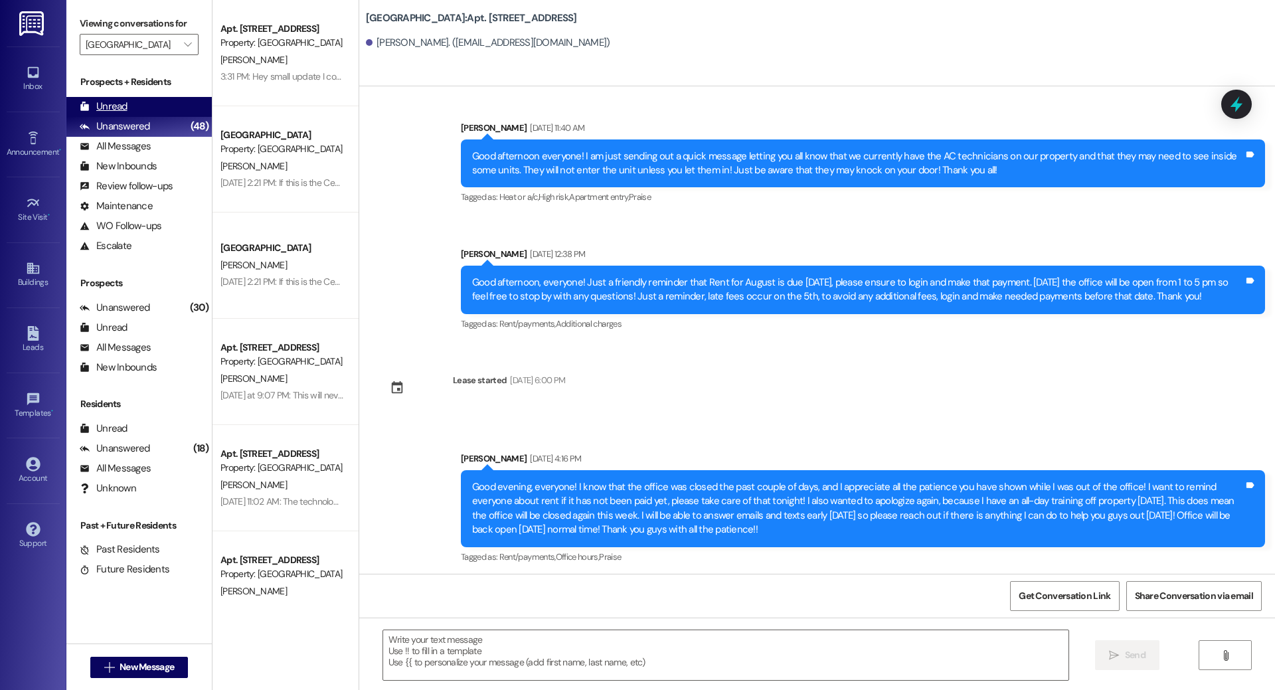
click at [139, 114] on div "Unread (0)" at bounding box center [138, 107] width 145 height 20
